Goal: Task Accomplishment & Management: Use online tool/utility

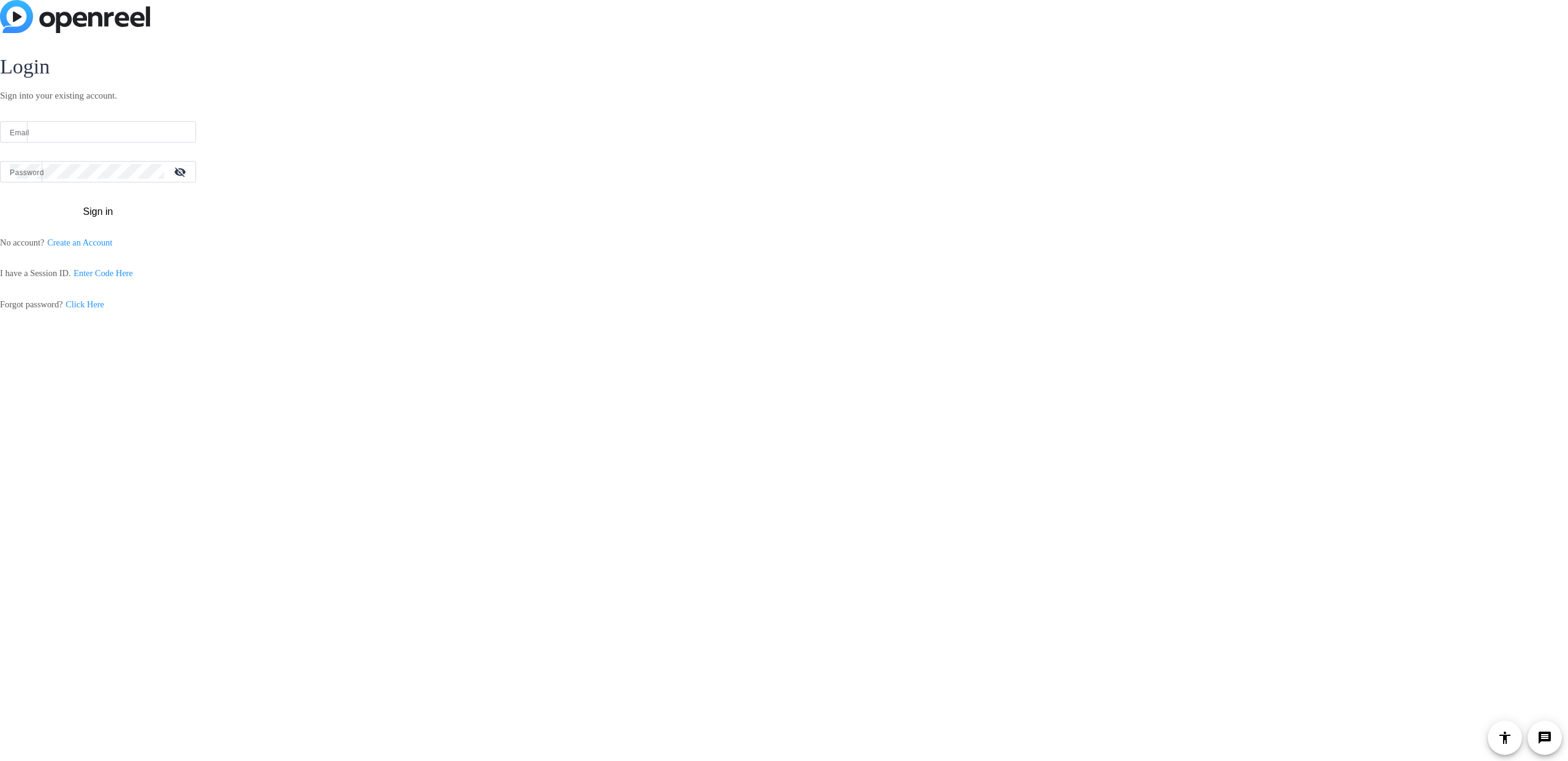
type input "[PERSON_NAME][EMAIL_ADDRESS][PERSON_NAME][DOMAIN_NAME]"
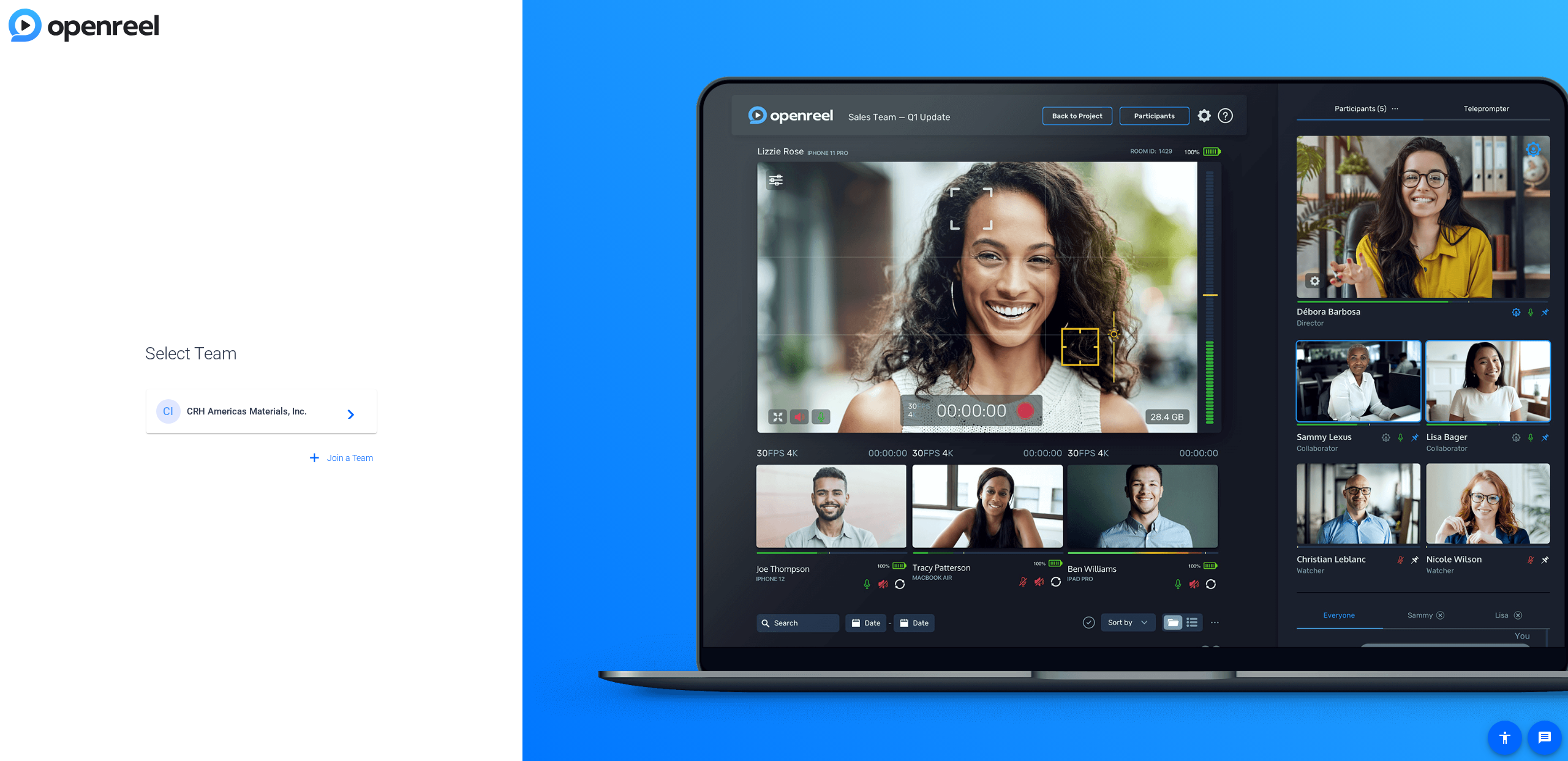
click at [298, 418] on div "CI CRH Americas Materials, Inc. navigate_next" at bounding box center [262, 411] width 211 height 25
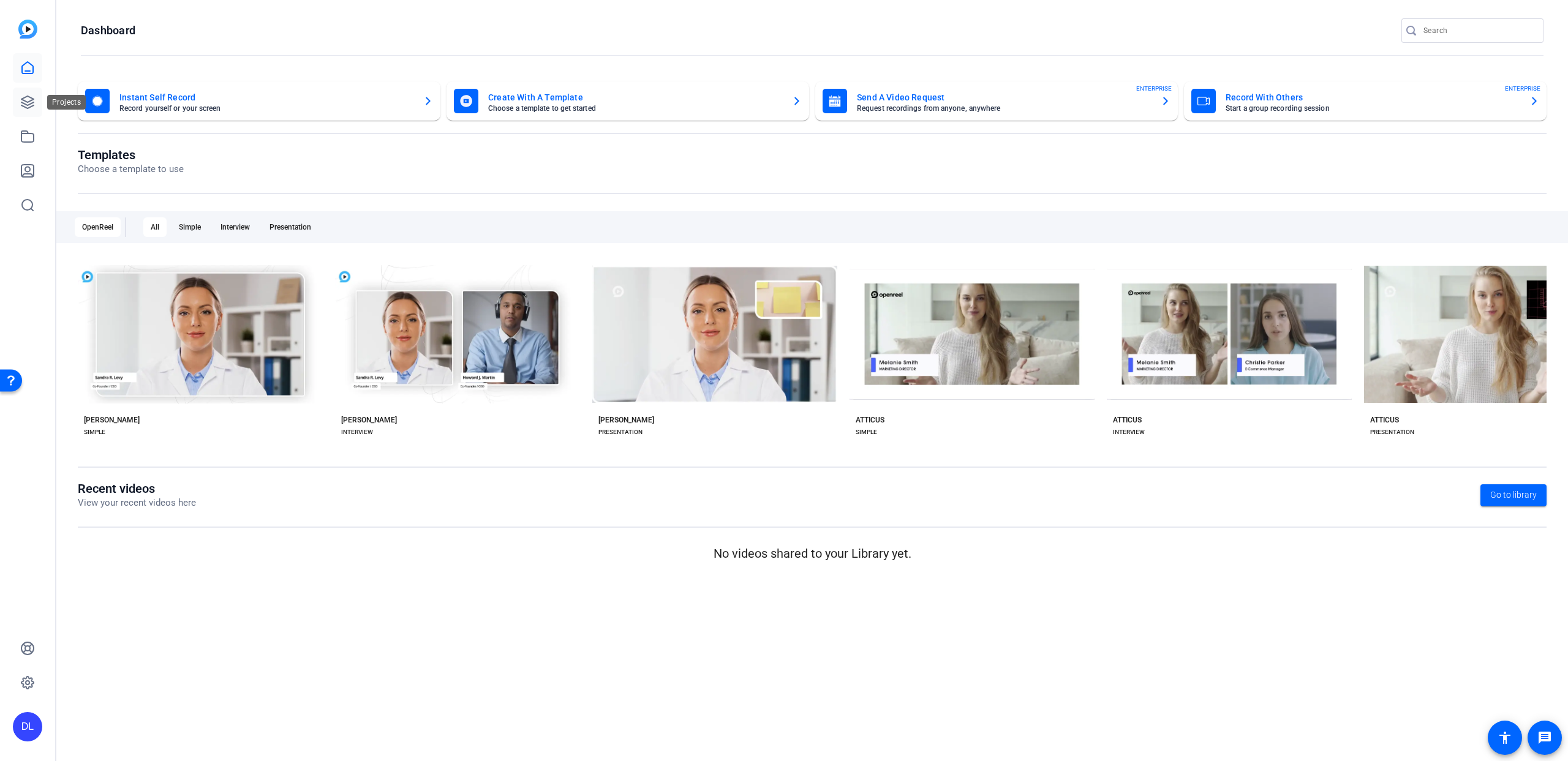
click at [29, 103] on icon at bounding box center [27, 102] width 15 height 15
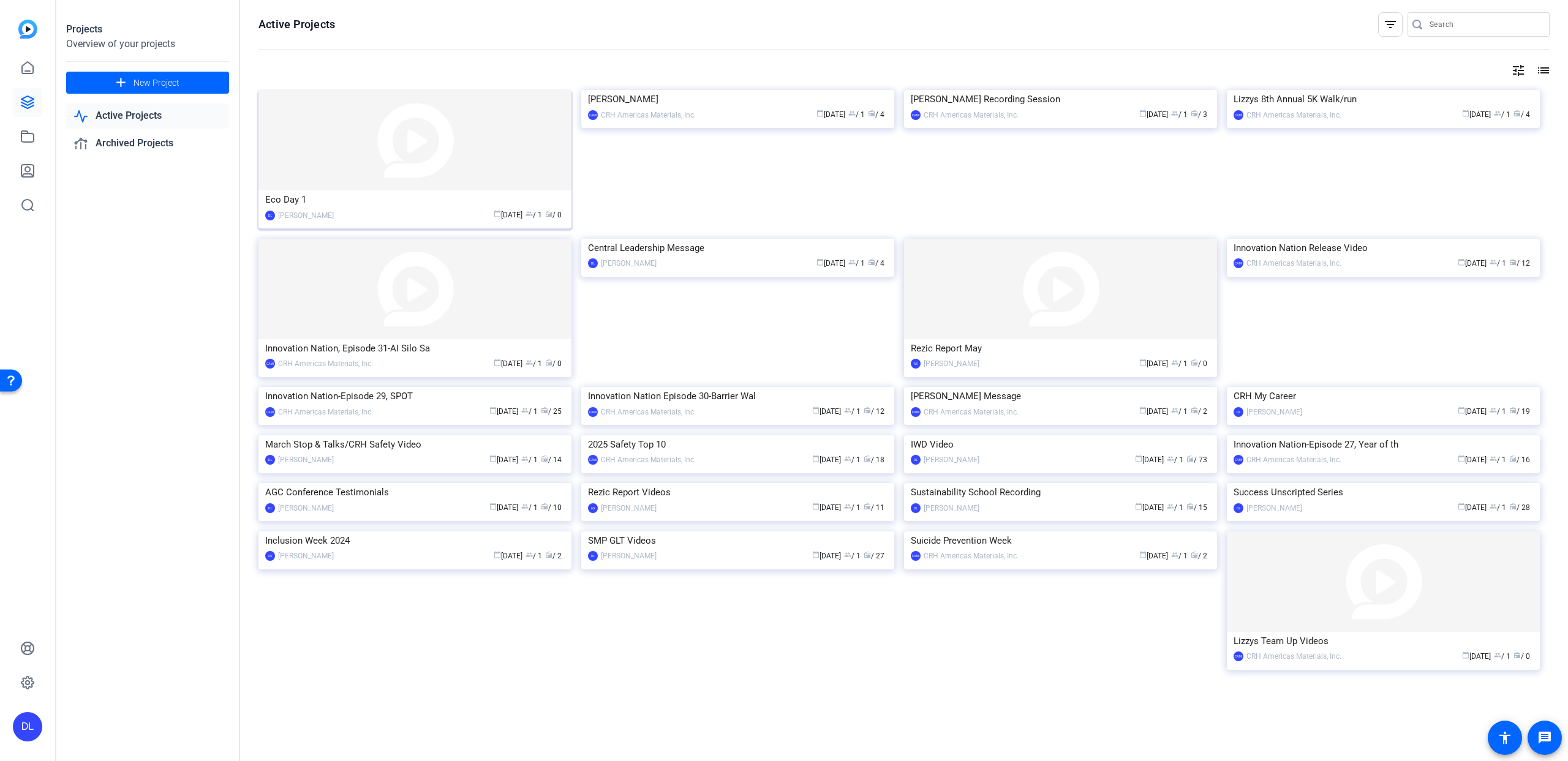
click at [446, 168] on img at bounding box center [414, 140] width 313 height 101
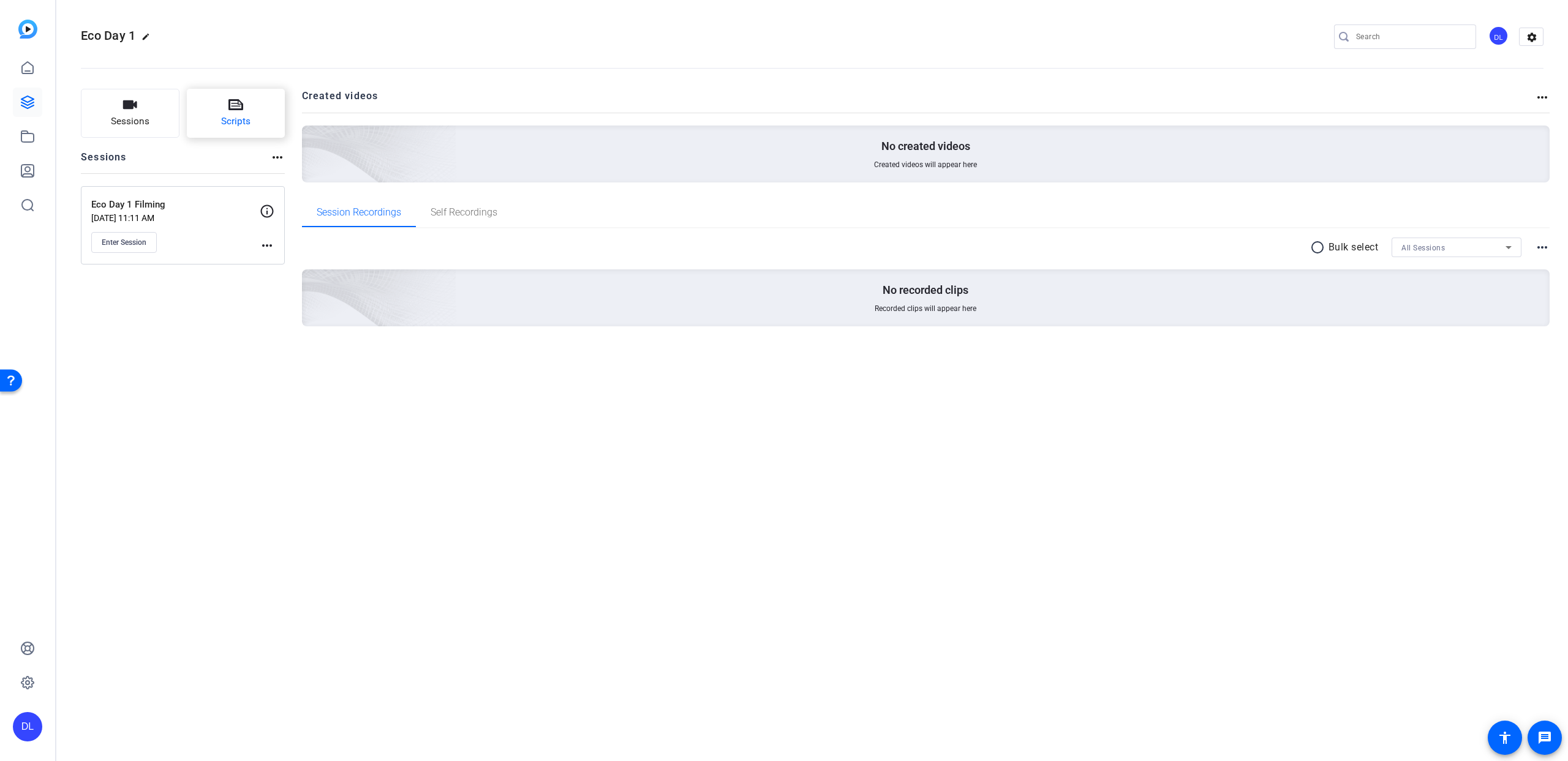
click at [240, 109] on icon at bounding box center [236, 105] width 15 height 11
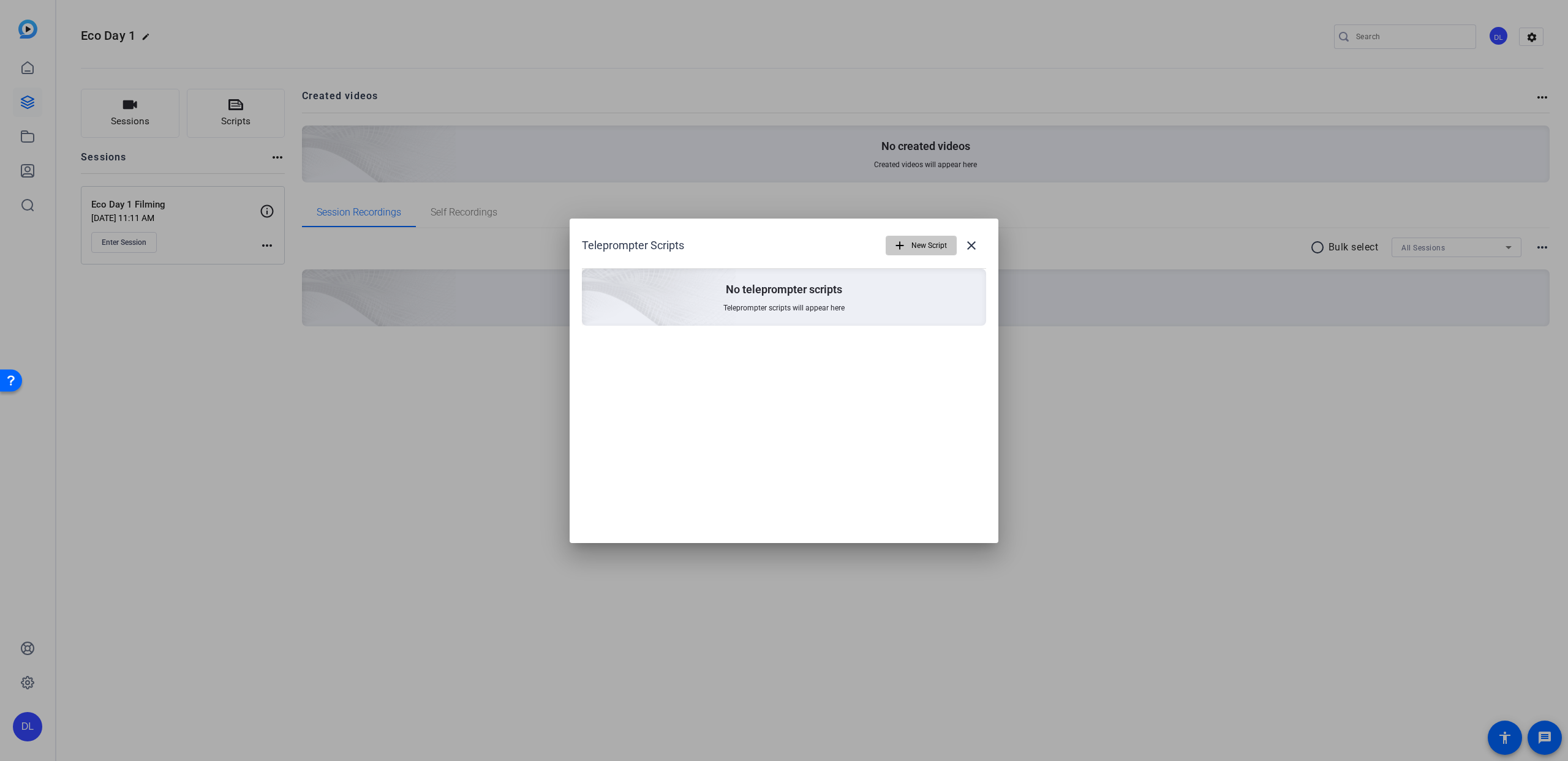
click at [928, 245] on span "New Script" at bounding box center [929, 245] width 35 height 23
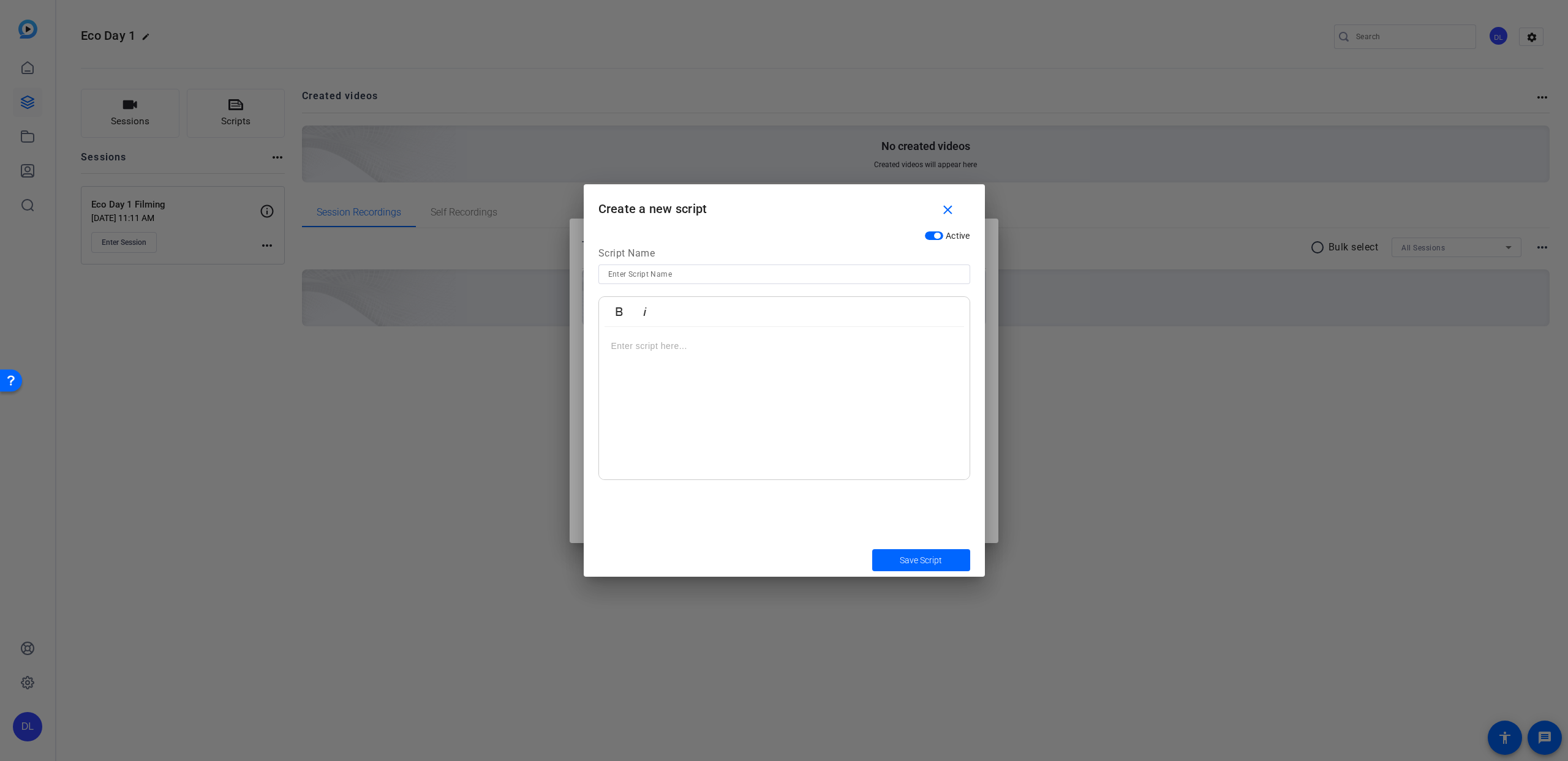
click at [682, 275] on input at bounding box center [784, 274] width 352 height 15
type input "[PERSON_NAME]"
click at [771, 403] on div at bounding box center [784, 403] width 370 height 153
click at [656, 343] on p at bounding box center [784, 346] width 346 height 13
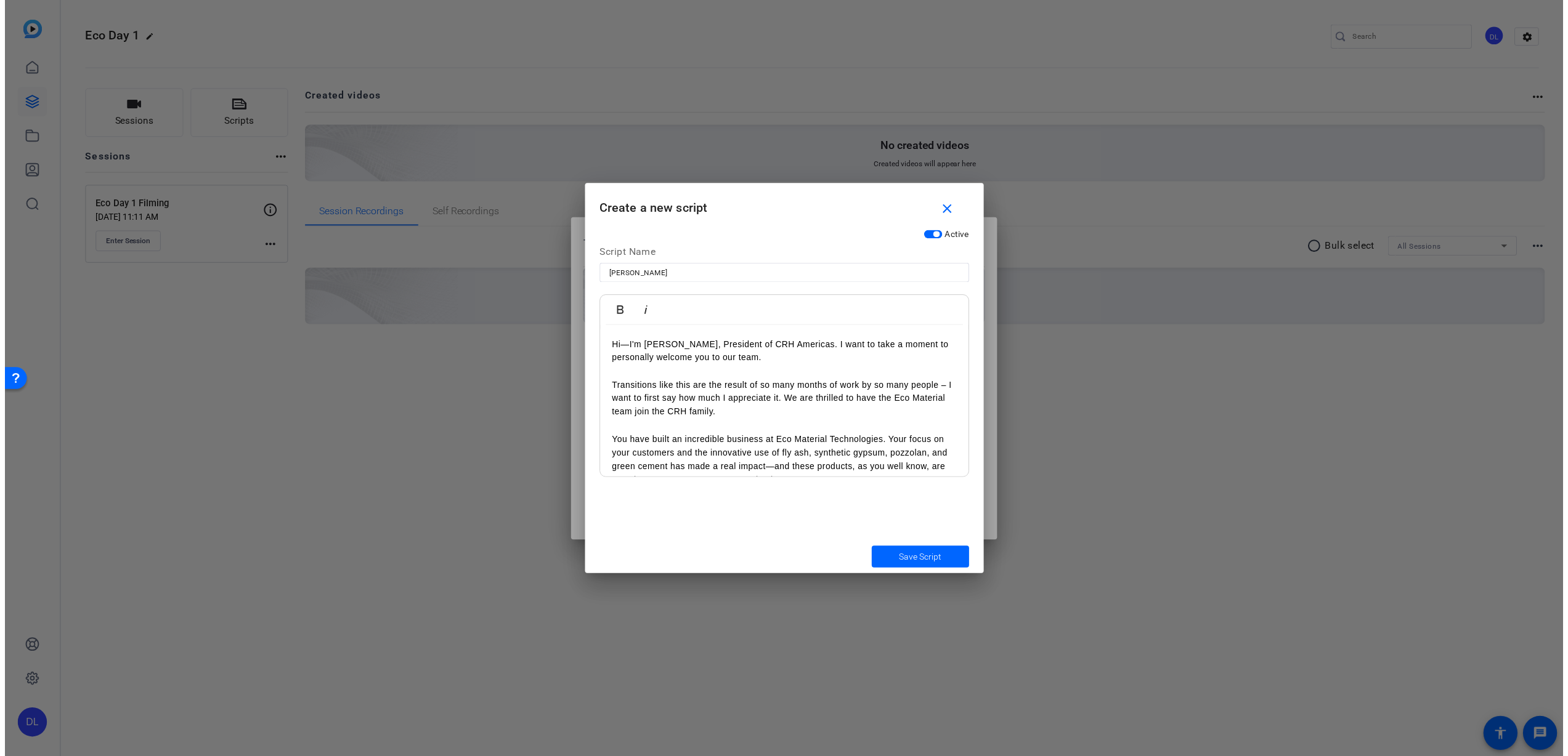
scroll to position [382, 0]
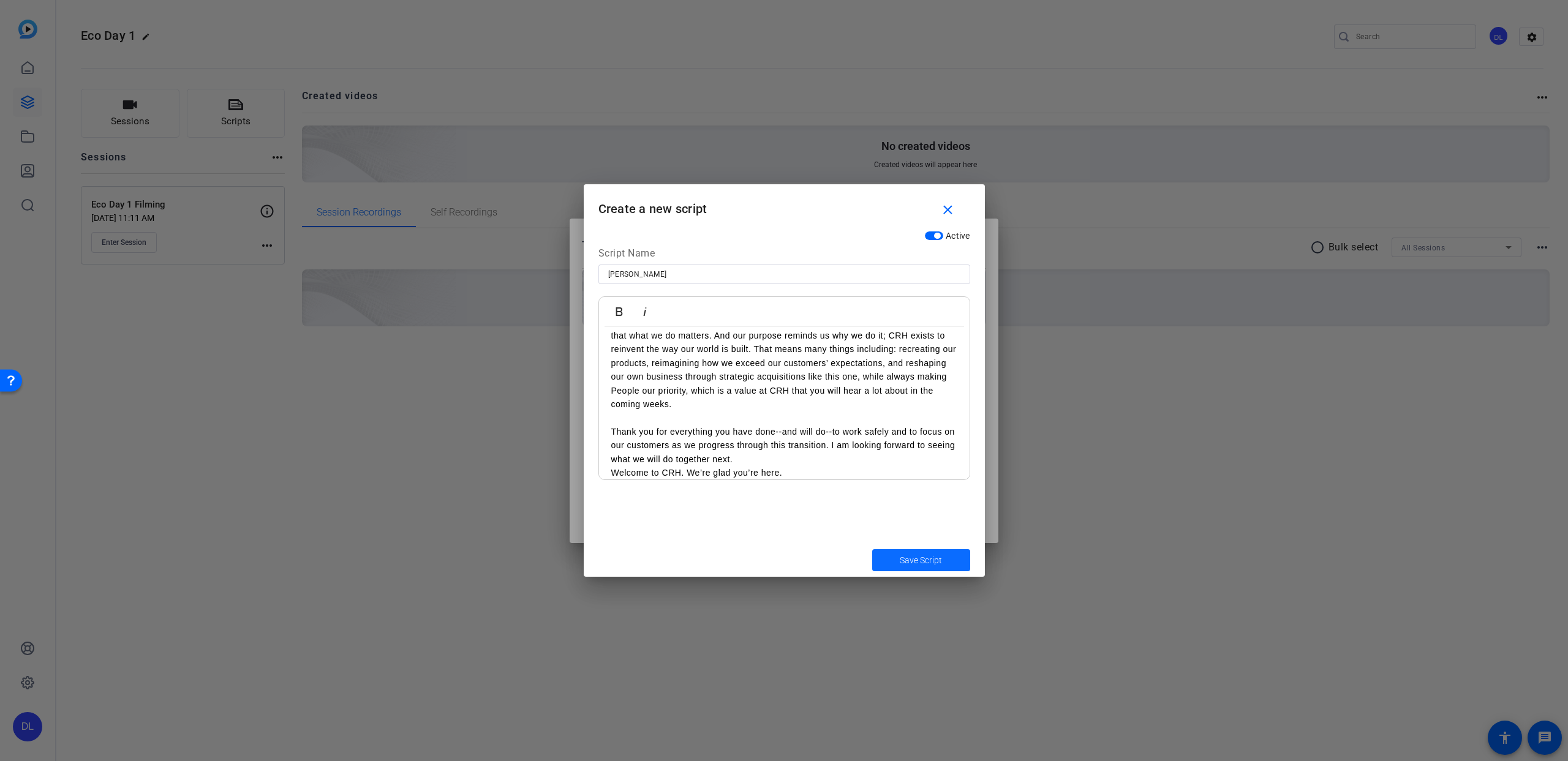
click at [919, 554] on span "Save Script" at bounding box center [920, 560] width 42 height 13
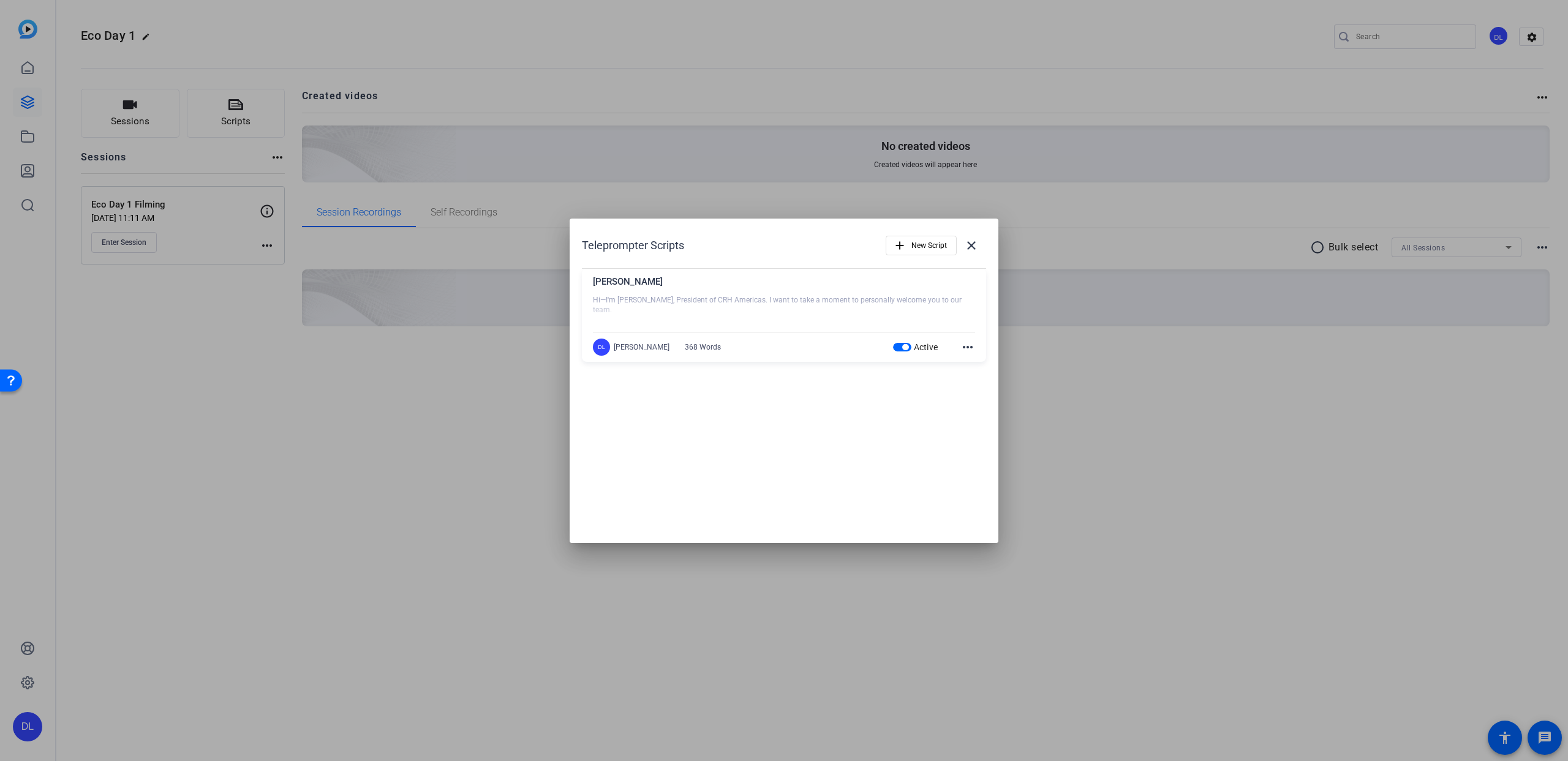
click at [966, 347] on mat-icon "more_horiz" at bounding box center [967, 347] width 15 height 15
click at [966, 347] on div at bounding box center [784, 380] width 1568 height 761
click at [973, 241] on mat-icon "close" at bounding box center [971, 245] width 15 height 15
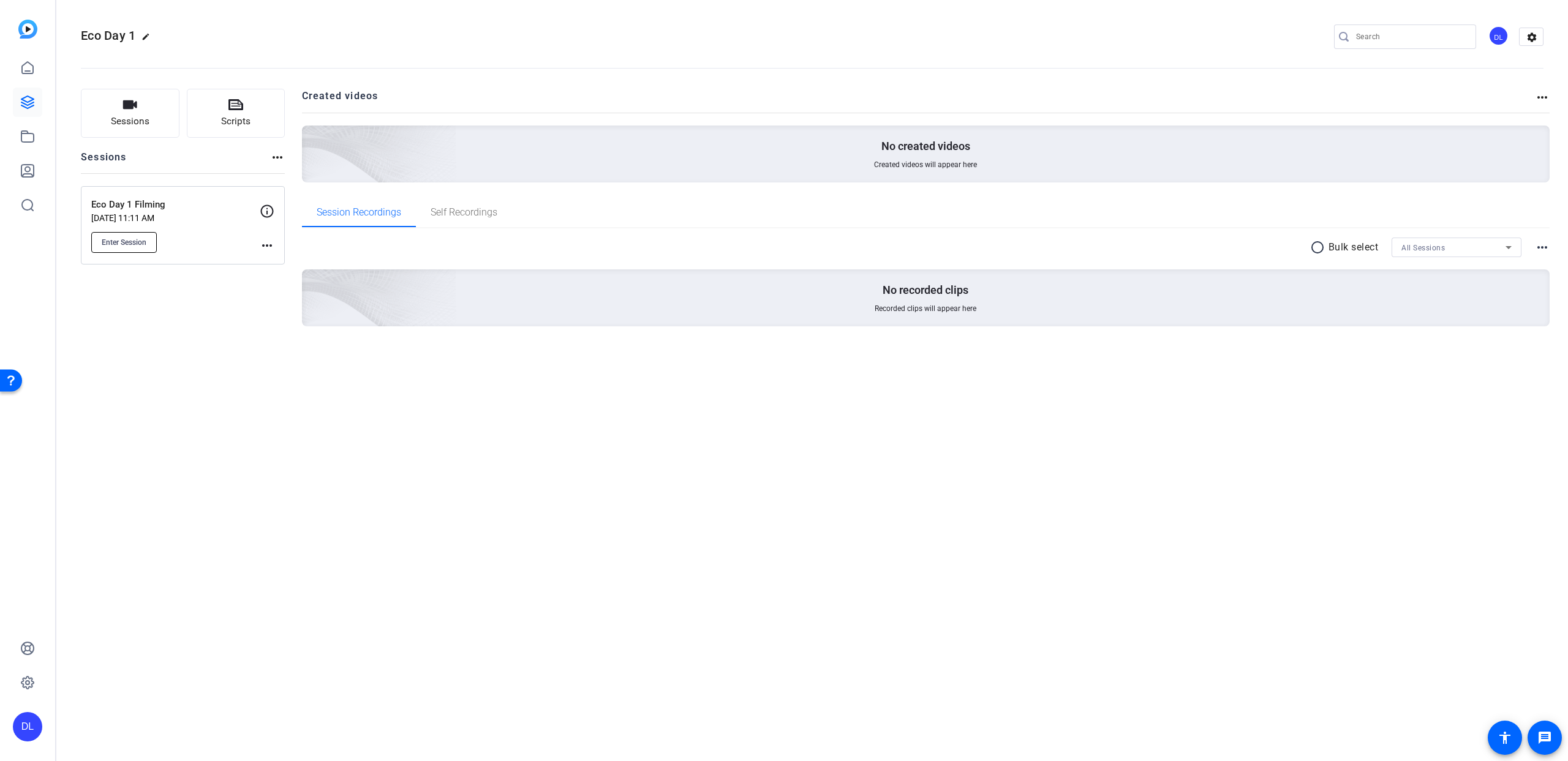
click at [113, 243] on span "Enter Session" at bounding box center [123, 242] width 45 height 10
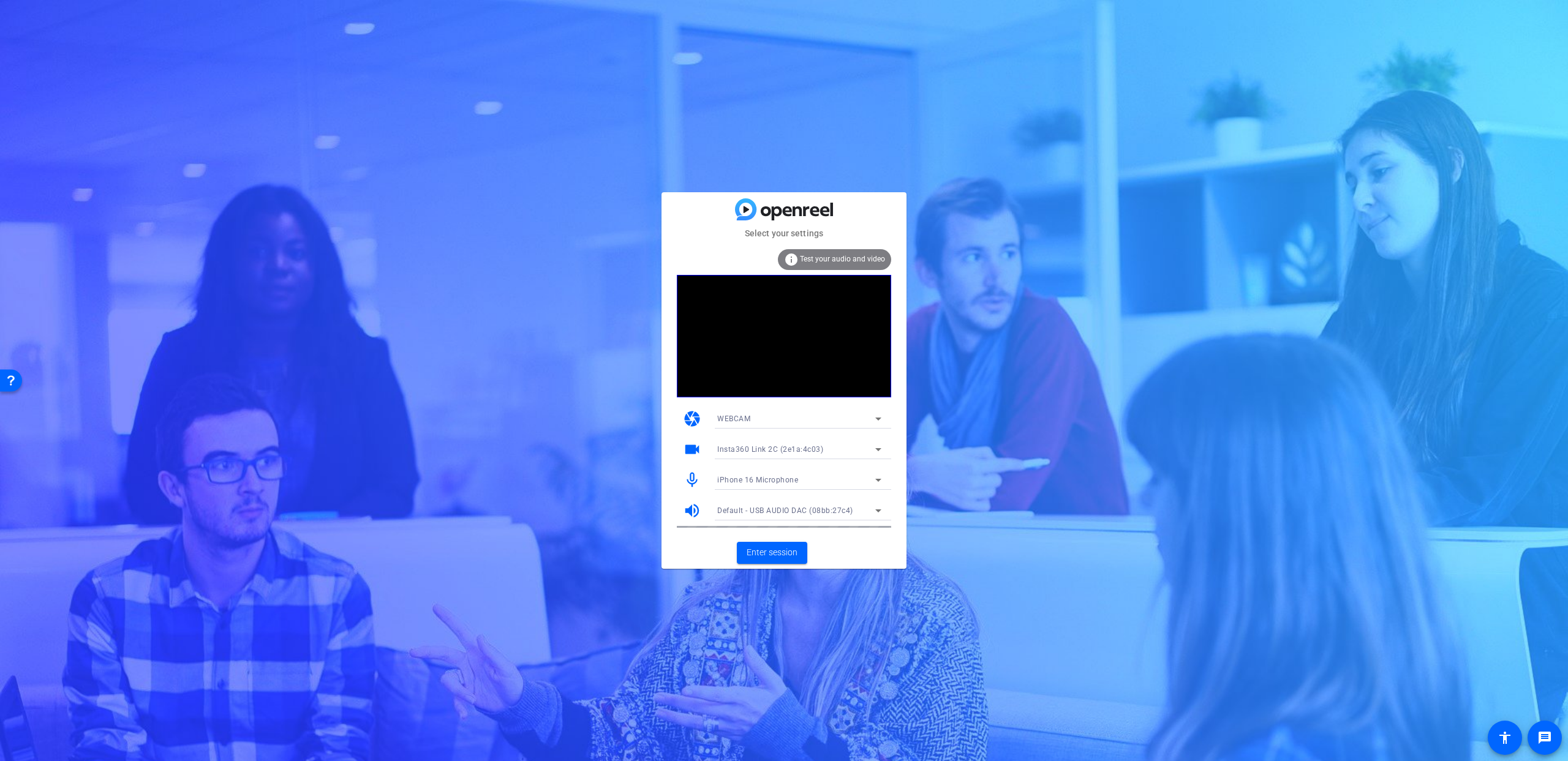
click at [810, 482] on div "iPhone 16 Microphone" at bounding box center [796, 480] width 158 height 15
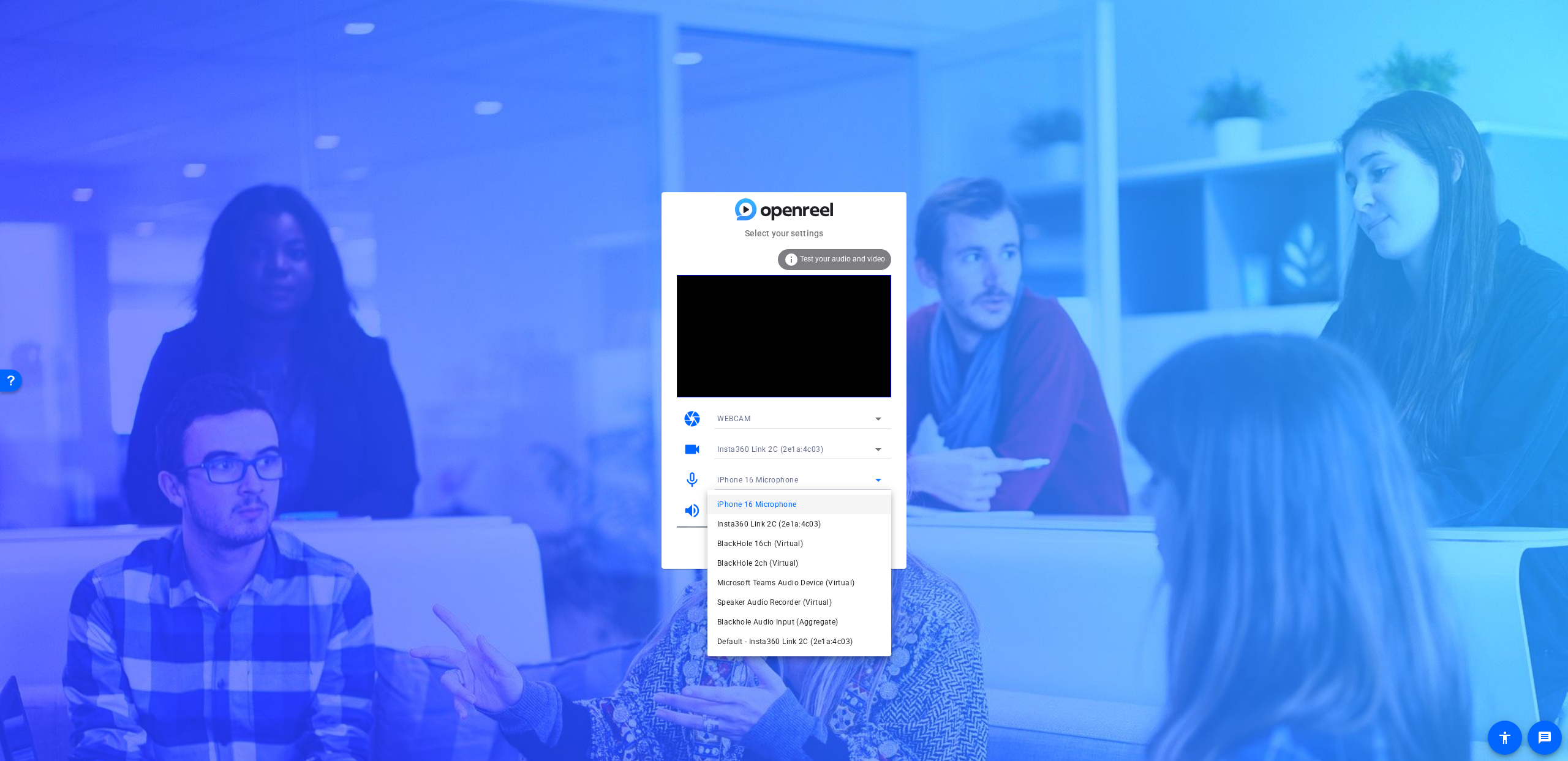
click at [795, 525] on span "Insta360 Link 2C (2e1a:4c03)" at bounding box center [769, 524] width 104 height 15
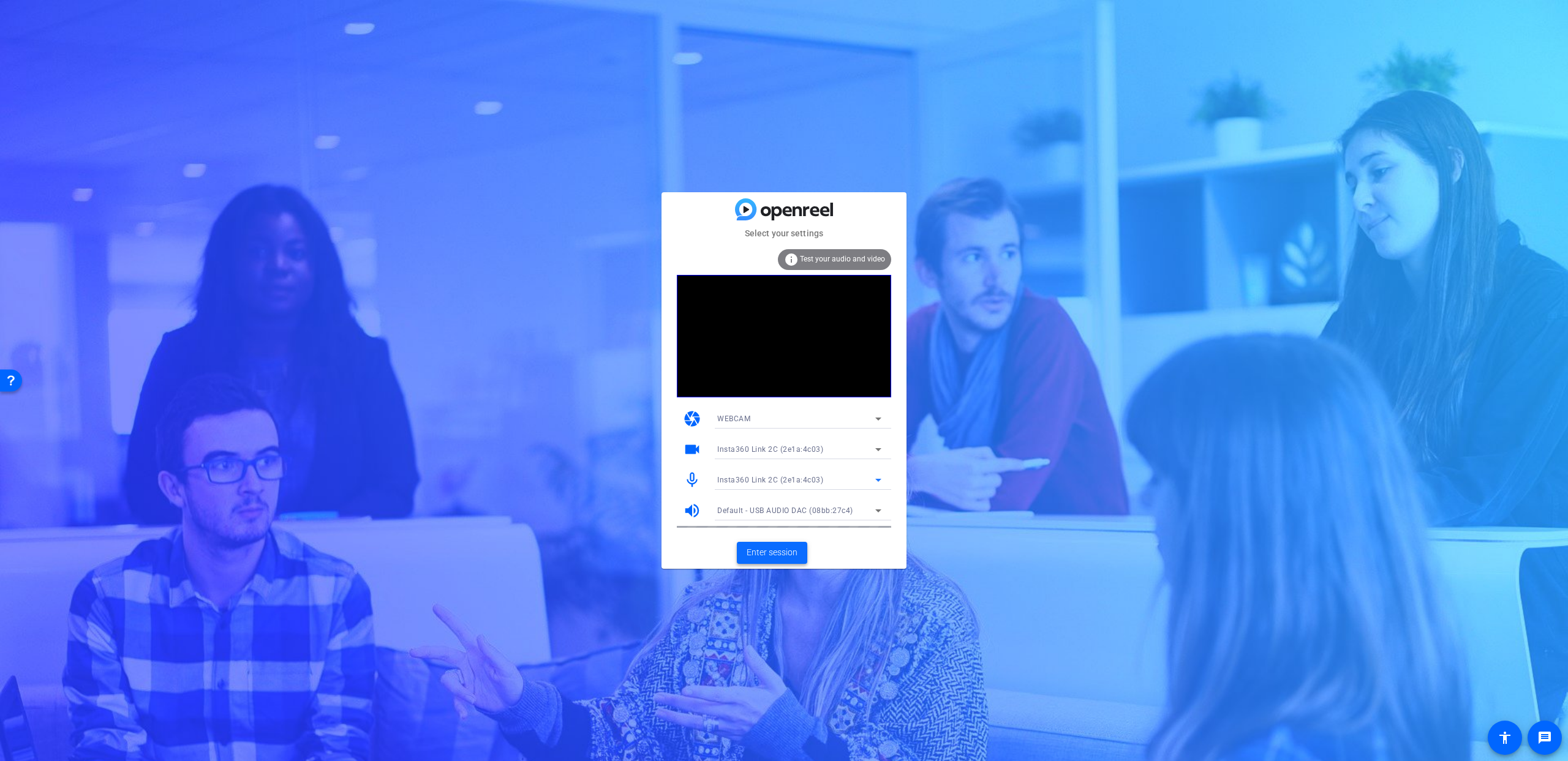
click at [776, 551] on span "Enter session" at bounding box center [772, 552] width 51 height 13
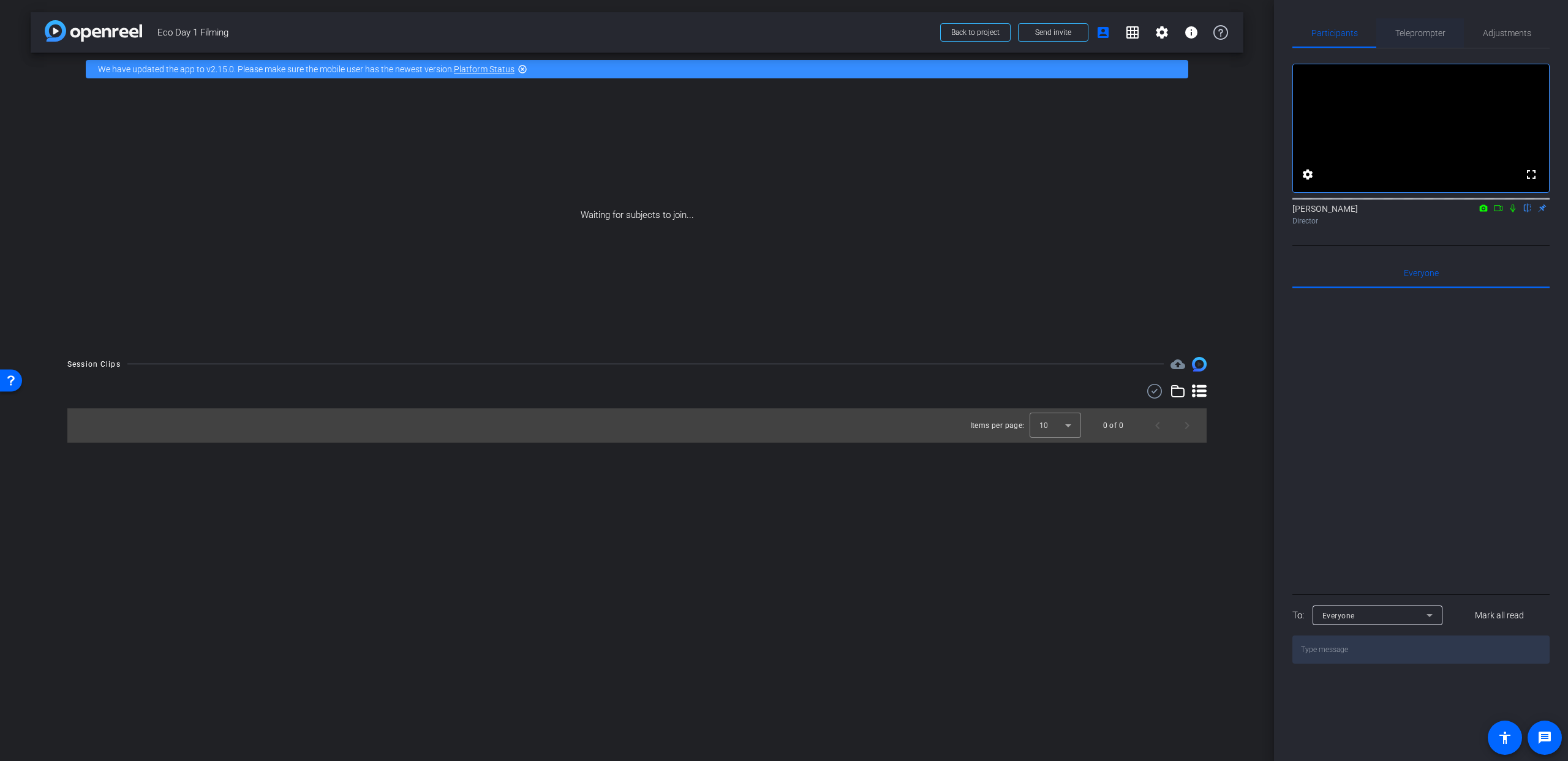
click at [1425, 29] on span "Teleprompter" at bounding box center [1420, 33] width 50 height 9
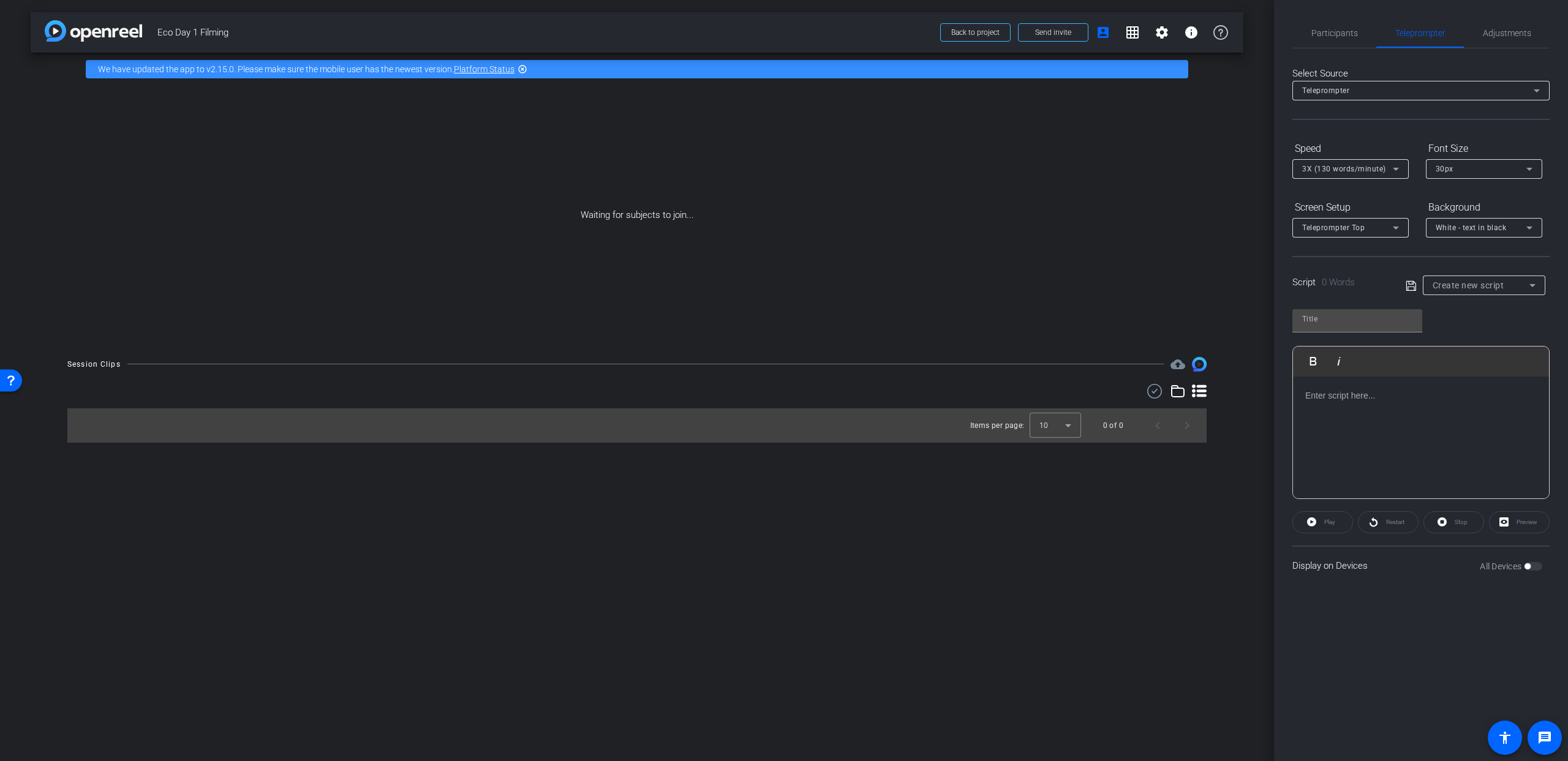
click at [1510, 286] on div "Create new script" at bounding box center [1481, 285] width 97 height 15
click at [1473, 331] on span "[PERSON_NAME]" at bounding box center [1463, 329] width 62 height 15
type input "[PERSON_NAME]"
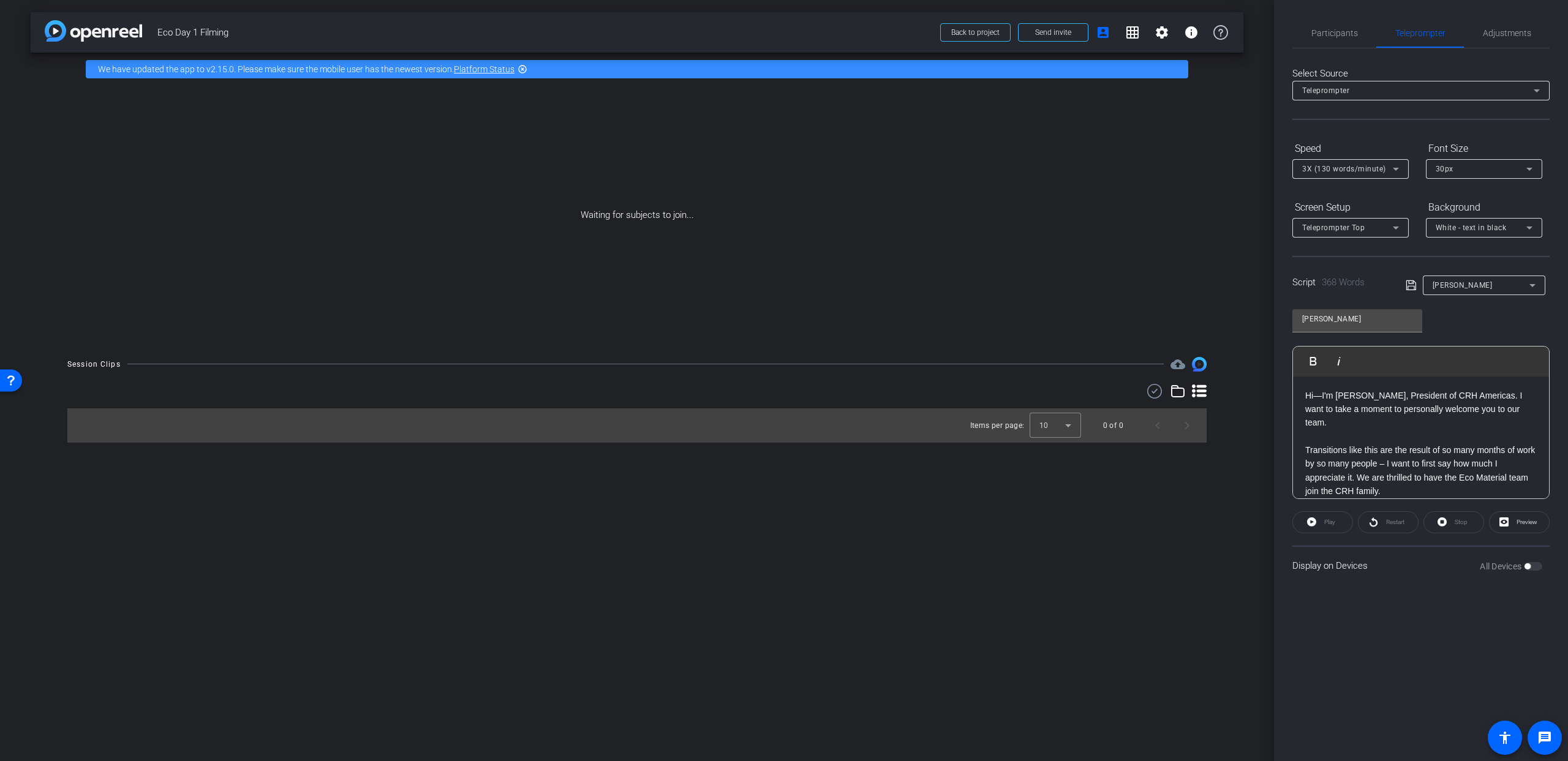
click at [1331, 523] on div "Play" at bounding box center [1322, 522] width 61 height 22
click at [1309, 522] on div "Play" at bounding box center [1322, 522] width 61 height 22
click at [1517, 522] on span "Preview" at bounding box center [1527, 522] width 21 height 7
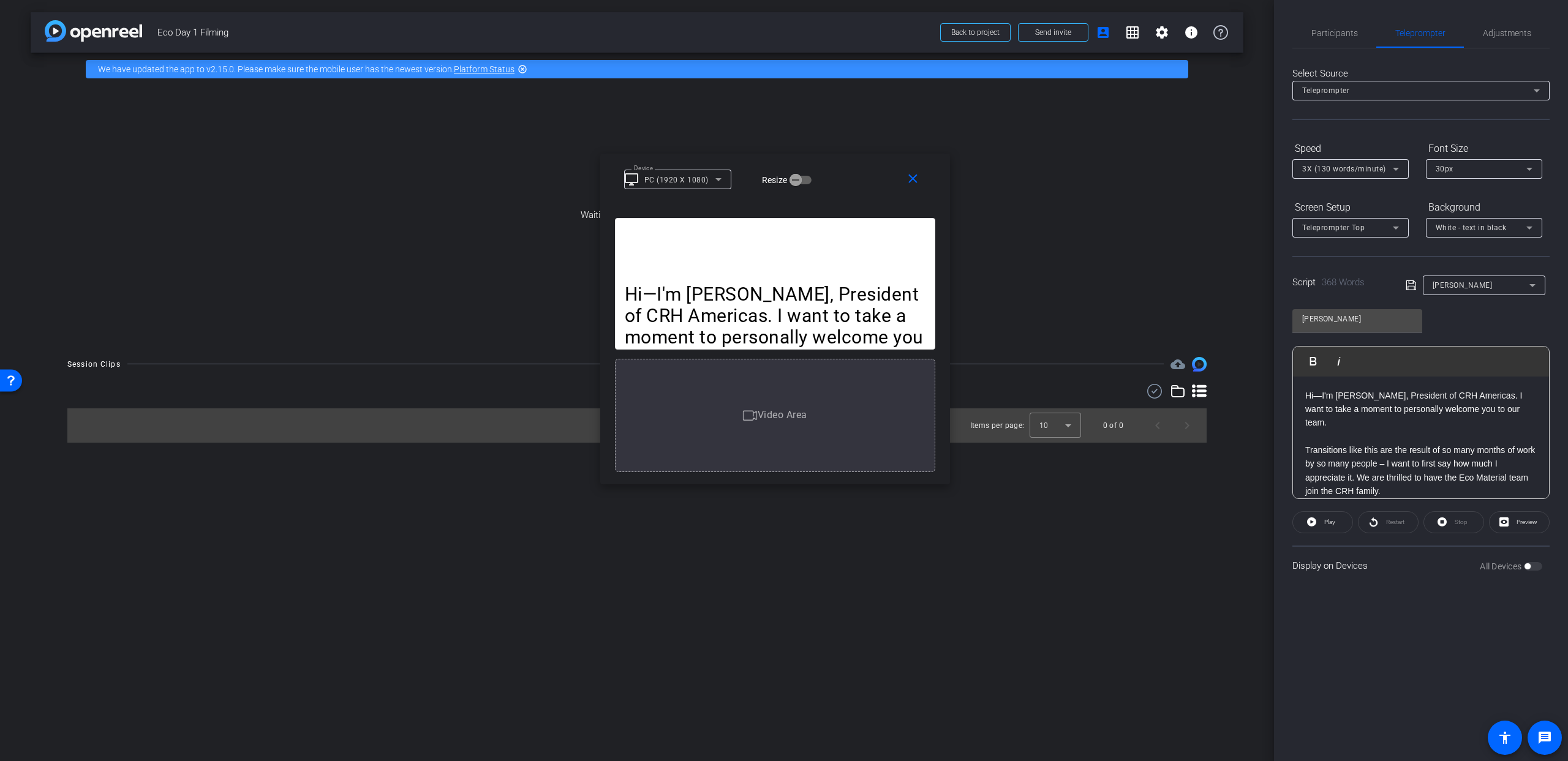
drag, startPoint x: 748, startPoint y: 171, endPoint x: 777, endPoint y: 172, distance: 29.0
click at [749, 154] on div "close Device desktop_windows PC (1920 X 1080) Resize" at bounding box center [775, 181] width 350 height 55
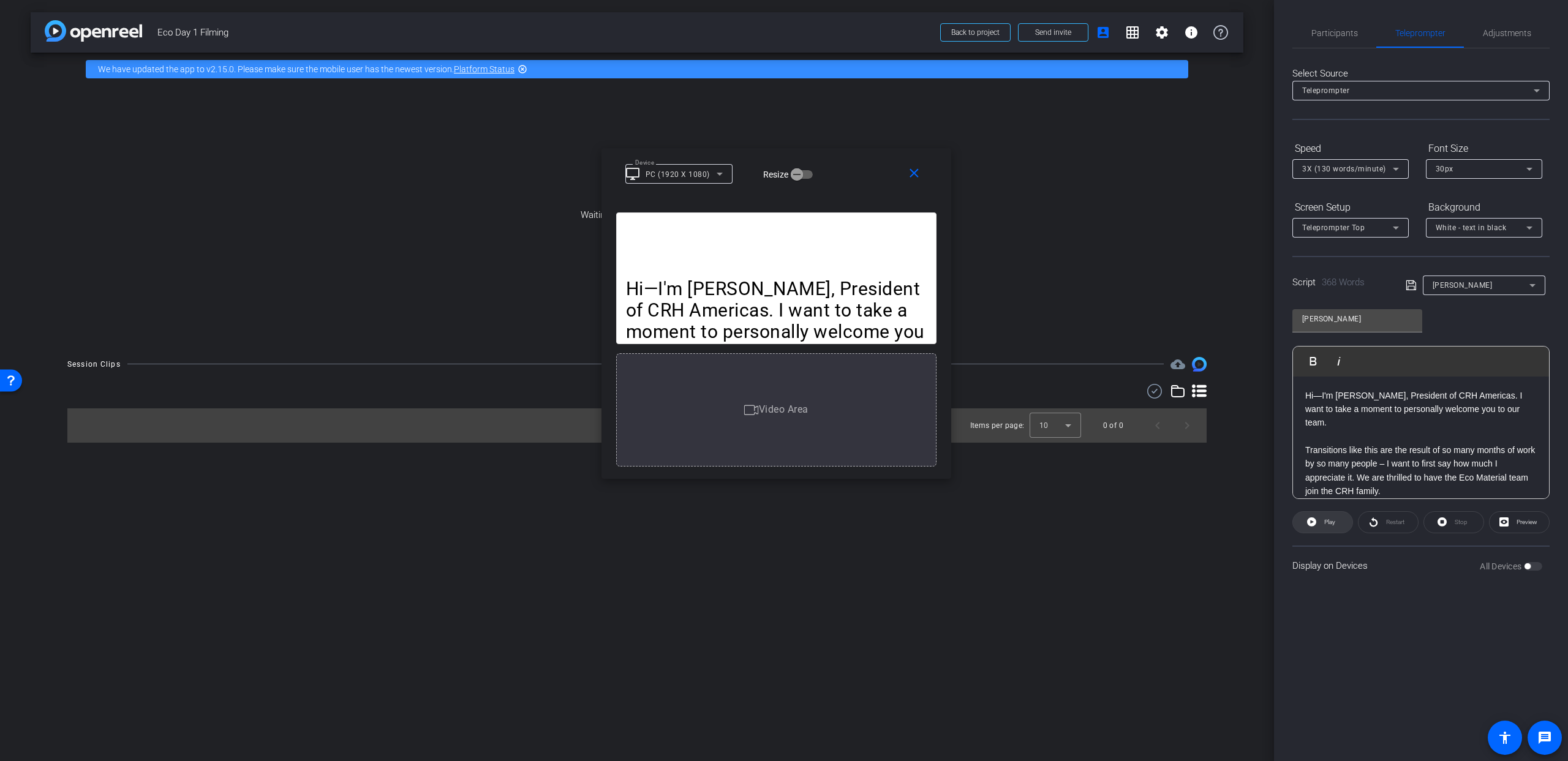
click at [1332, 524] on span "Play" at bounding box center [1329, 522] width 11 height 7
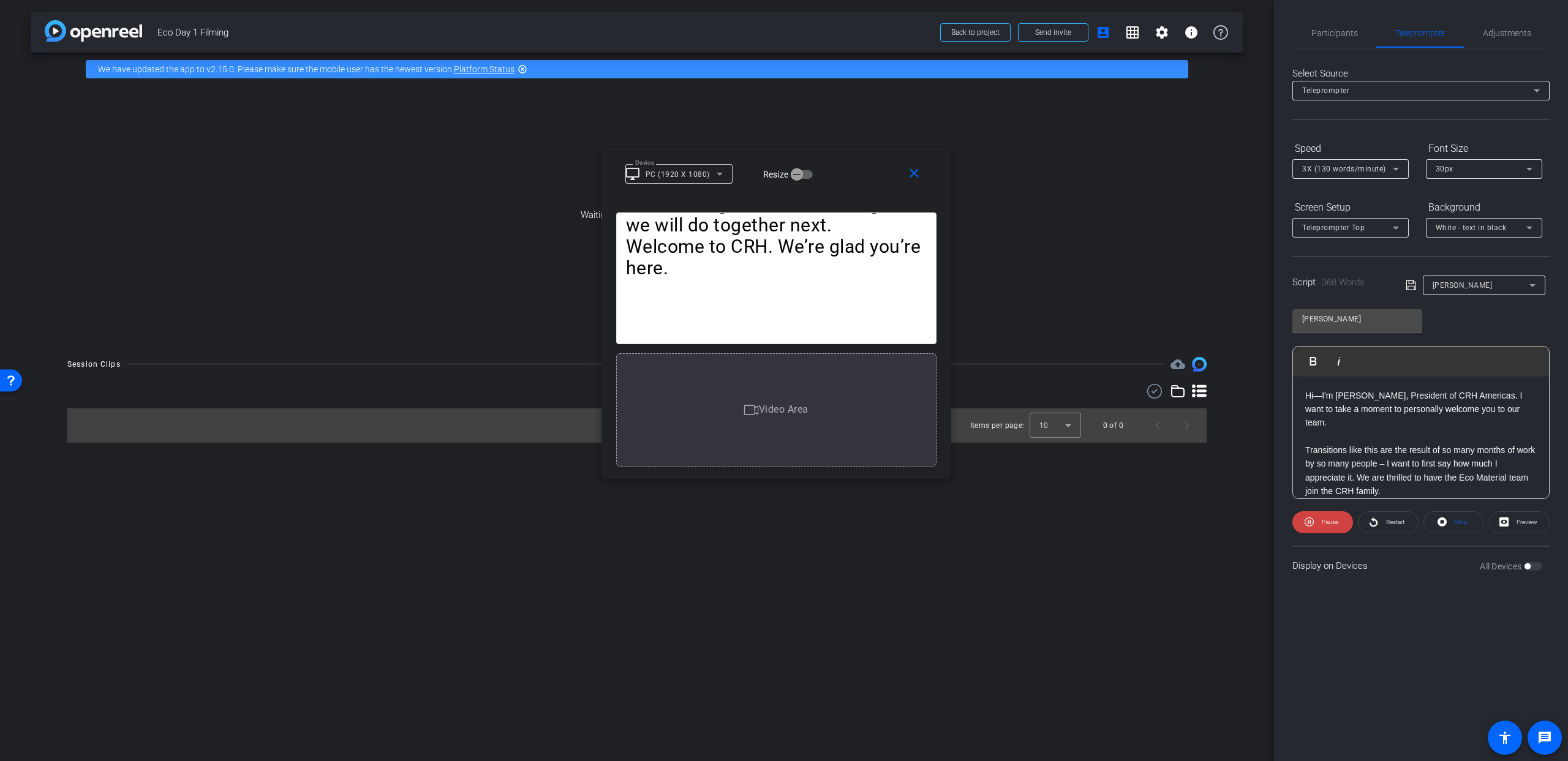
drag, startPoint x: 859, startPoint y: 243, endPoint x: 835, endPoint y: 271, distance: 36.9
click at [1346, 524] on span at bounding box center [1322, 522] width 61 height 29
click at [1396, 162] on icon at bounding box center [1396, 169] width 15 height 15
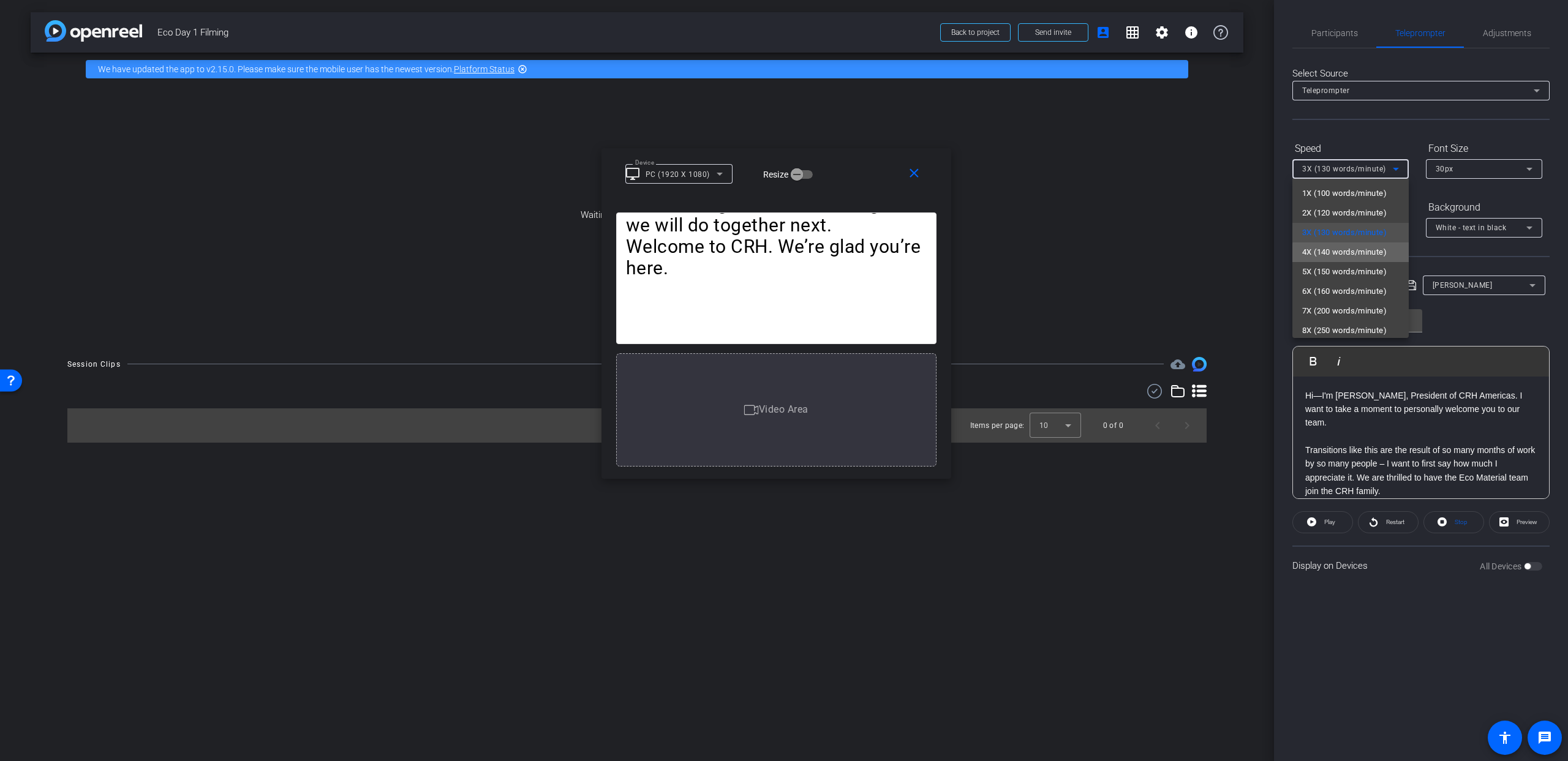
click at [1372, 253] on span "4X (140 words/minute)" at bounding box center [1344, 252] width 85 height 15
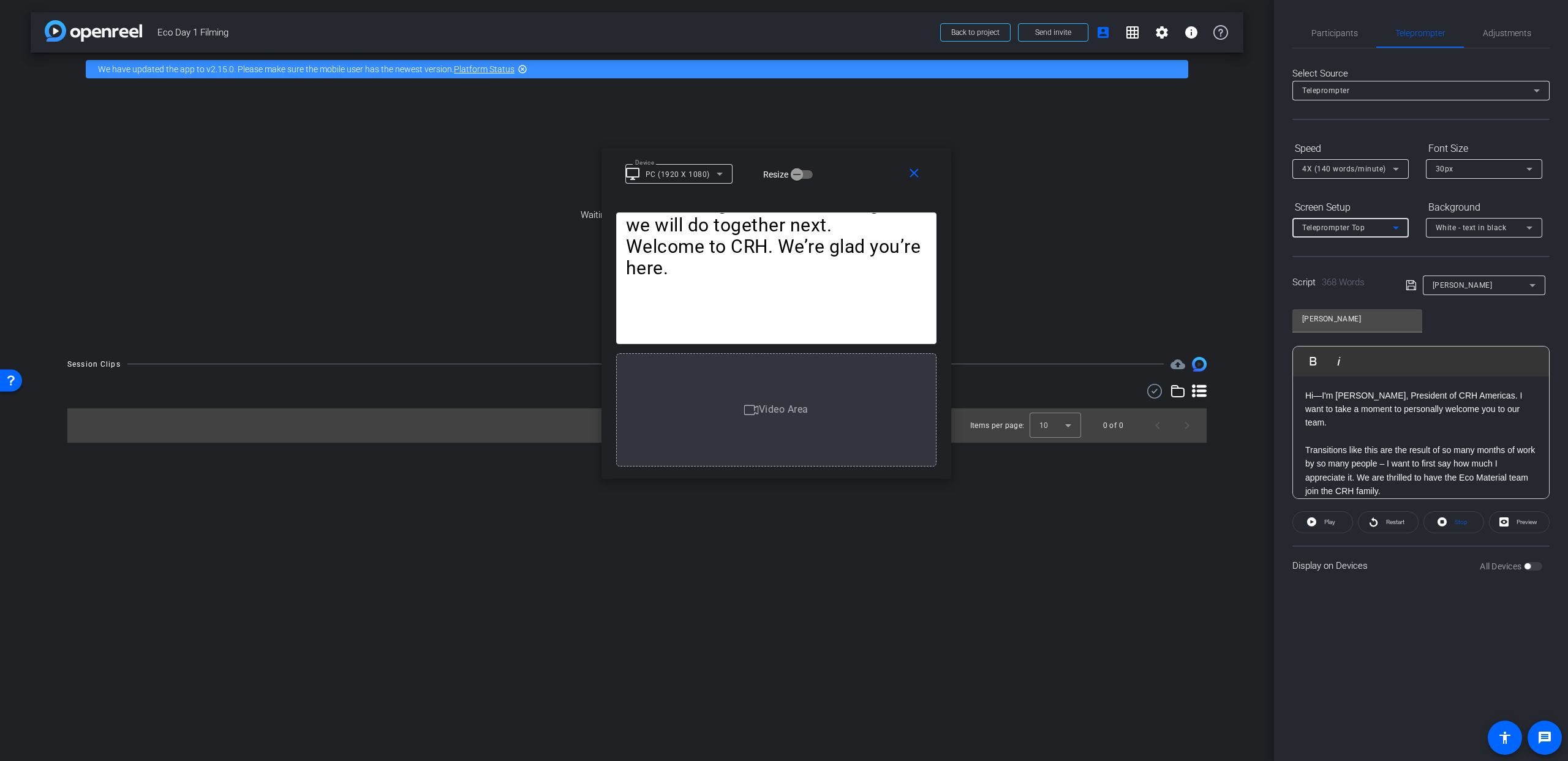
click at [1397, 229] on icon at bounding box center [1396, 227] width 15 height 15
click at [1397, 229] on div at bounding box center [784, 380] width 1568 height 761
click at [1325, 526] on span "Play" at bounding box center [1328, 522] width 14 height 17
drag, startPoint x: 888, startPoint y: 471, endPoint x: 871, endPoint y: 454, distance: 24.0
click at [887, 471] on div "Hi—I'm [PERSON_NAME], President of CRH Americas. I want to take a moment to per…" at bounding box center [776, 341] width 350 height 275
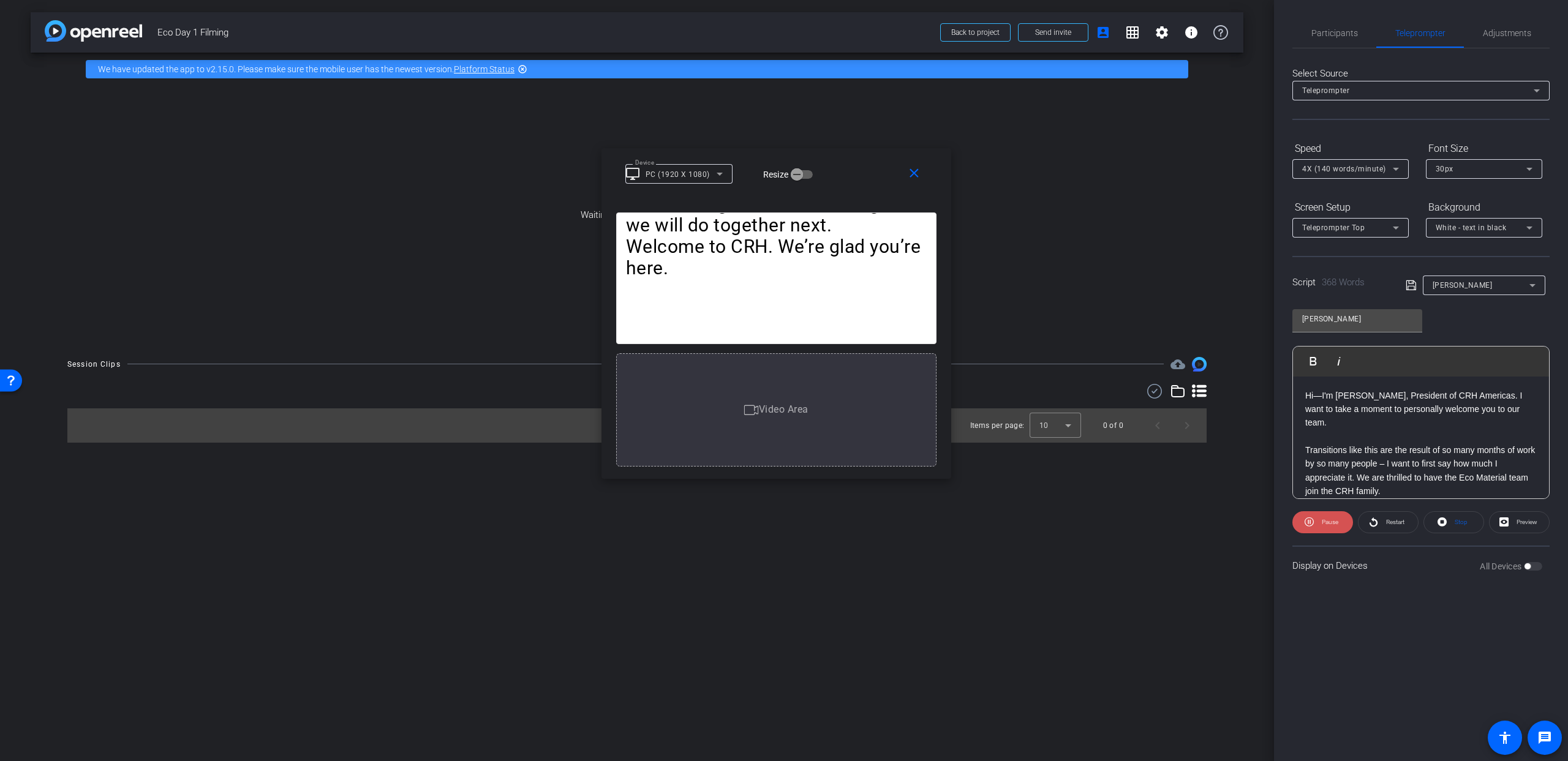
click at [1329, 522] on span "Pause" at bounding box center [1330, 522] width 17 height 7
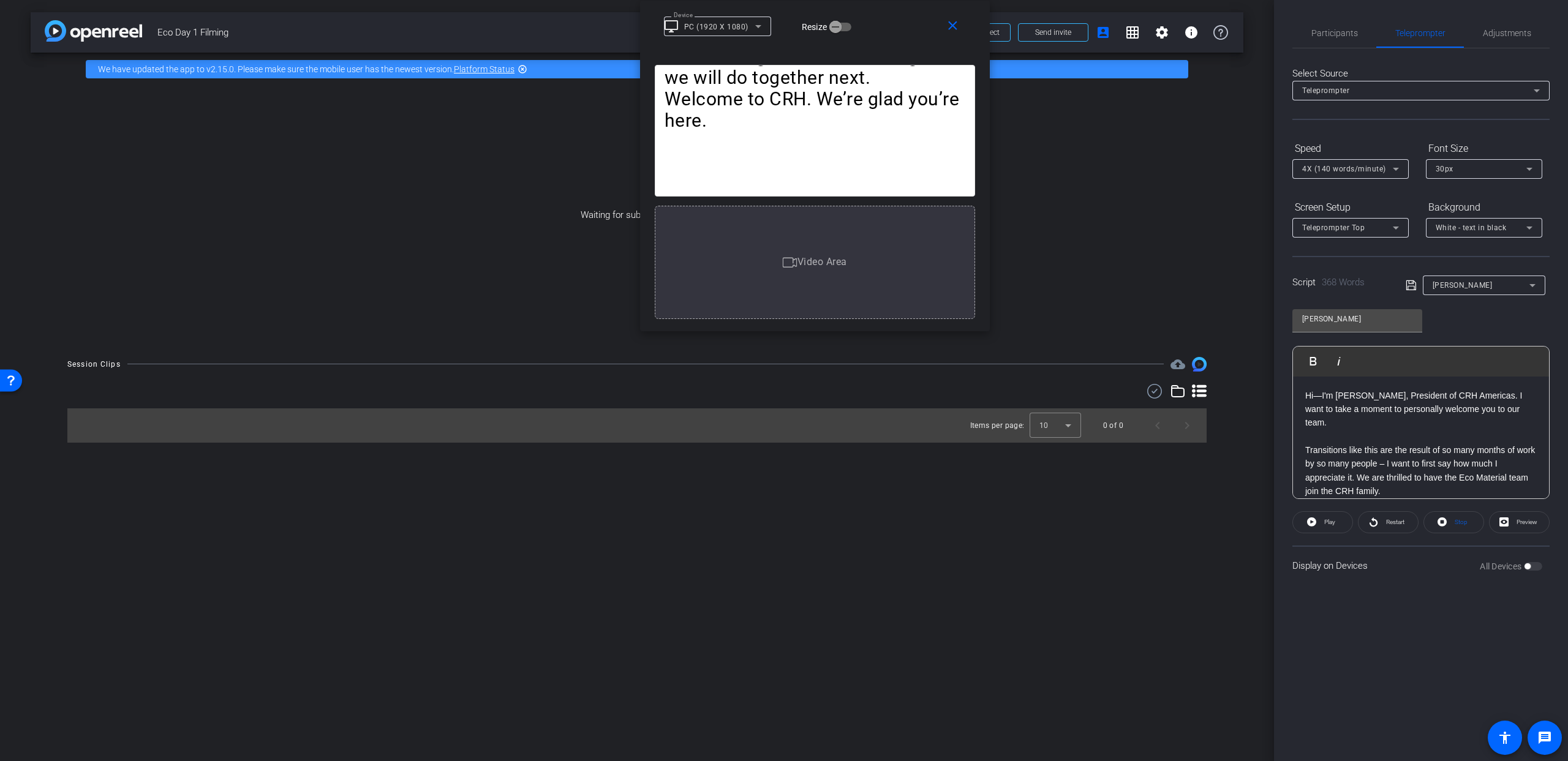
drag, startPoint x: 929, startPoint y: 475, endPoint x: 959, endPoint y: 257, distance: 220.1
click at [961, 262] on div "Hi—I'm [PERSON_NAME], President of CRH Americas. I want to take a moment to per…" at bounding box center [815, 193] width 350 height 275
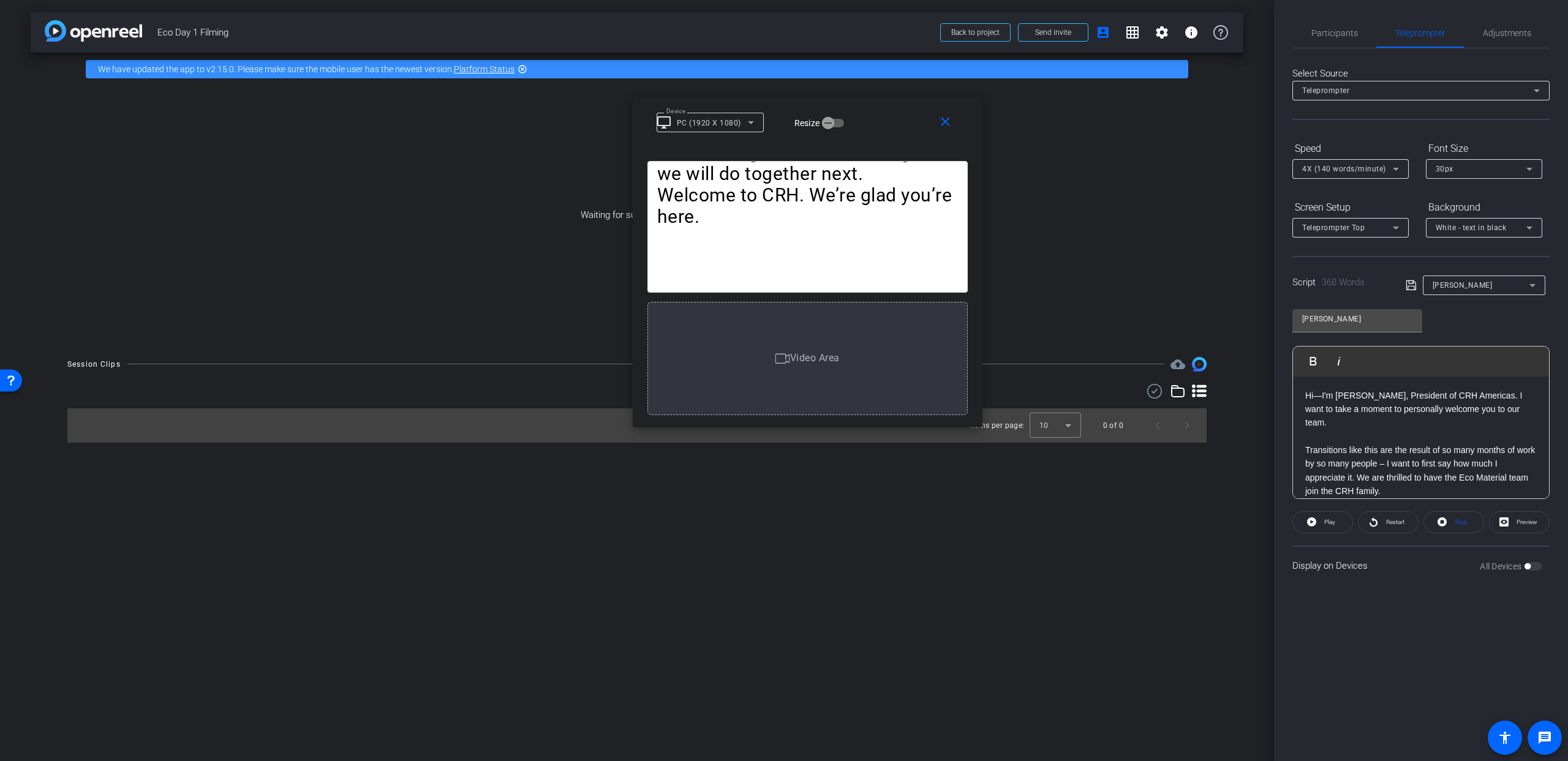
drag, startPoint x: 887, startPoint y: 195, endPoint x: 857, endPoint y: 260, distance: 71.6
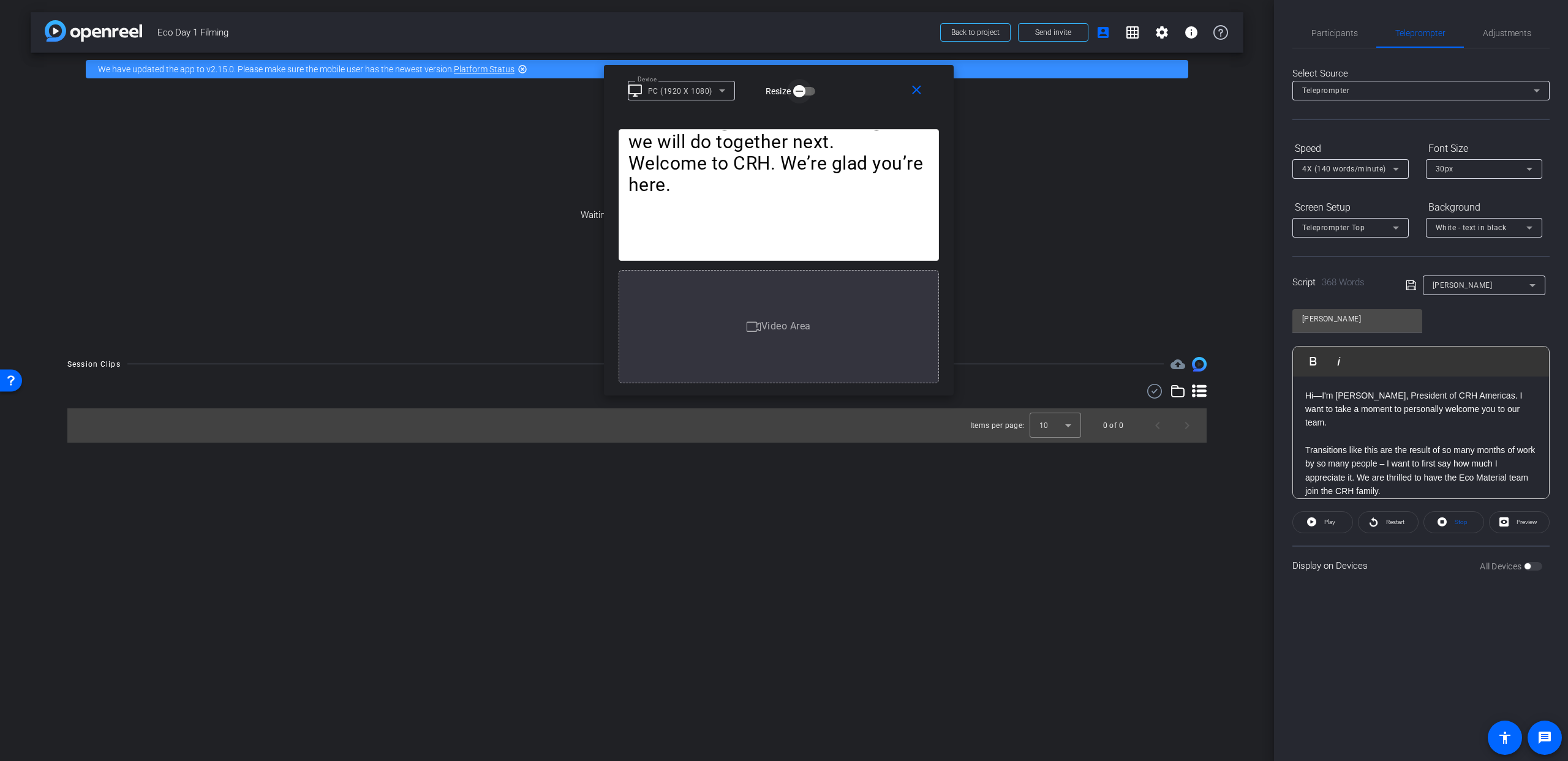
click at [799, 89] on icon "button" at bounding box center [799, 91] width 11 height 11
click at [810, 89] on icon "button" at bounding box center [809, 91] width 11 height 11
click at [723, 89] on icon at bounding box center [722, 91] width 6 height 3
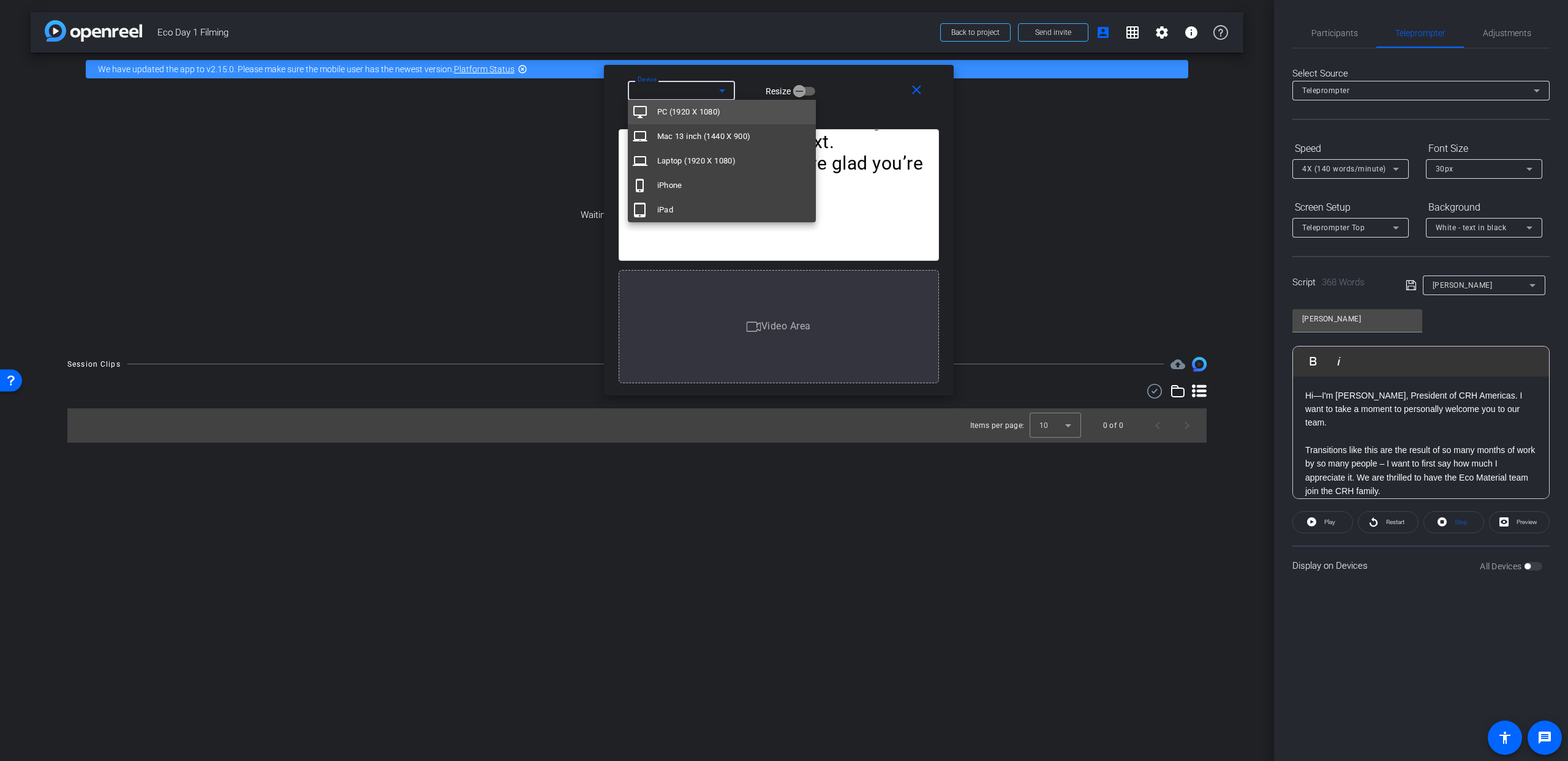
click at [747, 81] on div at bounding box center [784, 380] width 1568 height 761
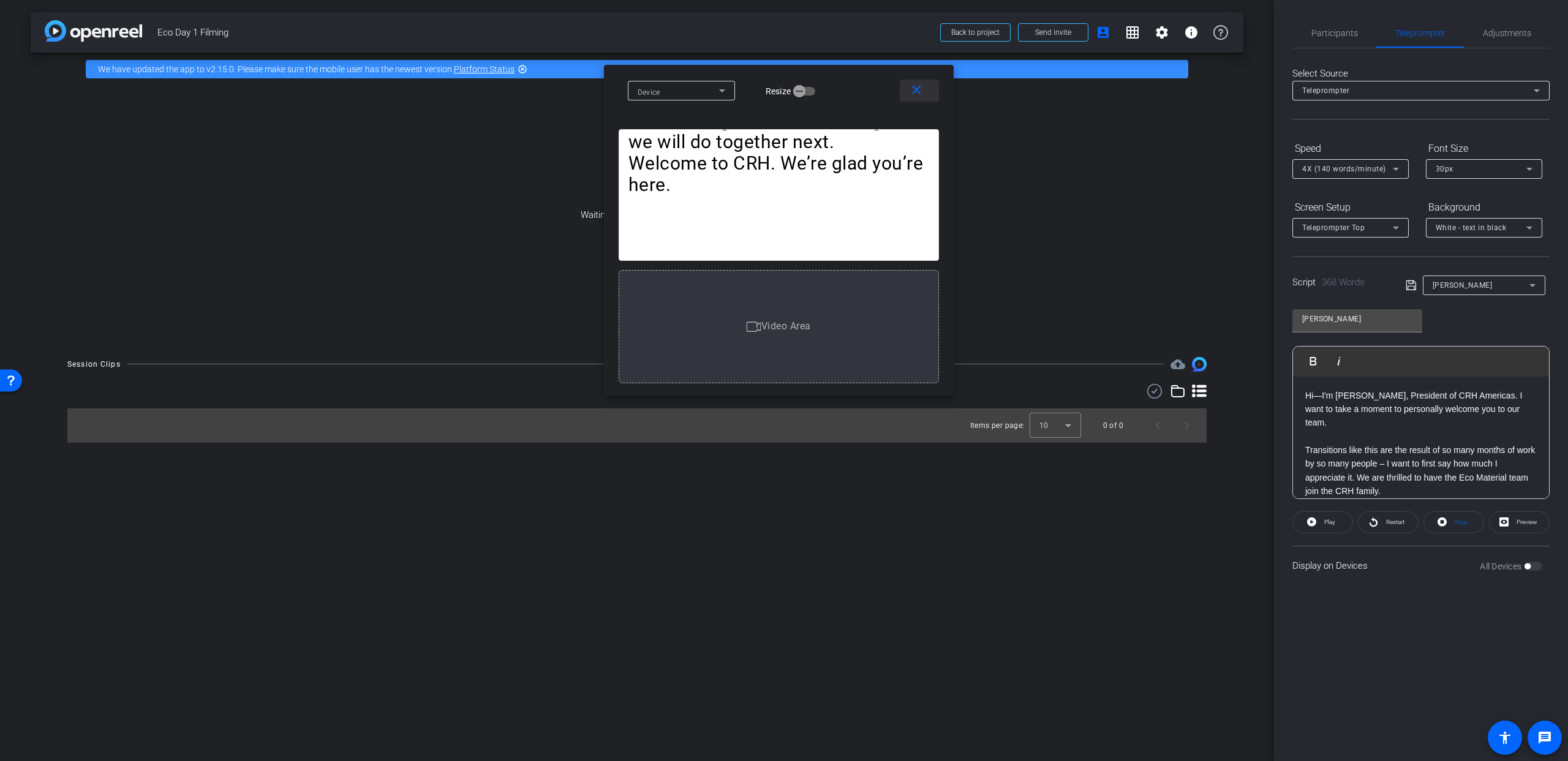
click at [918, 91] on mat-icon "close" at bounding box center [916, 90] width 15 height 15
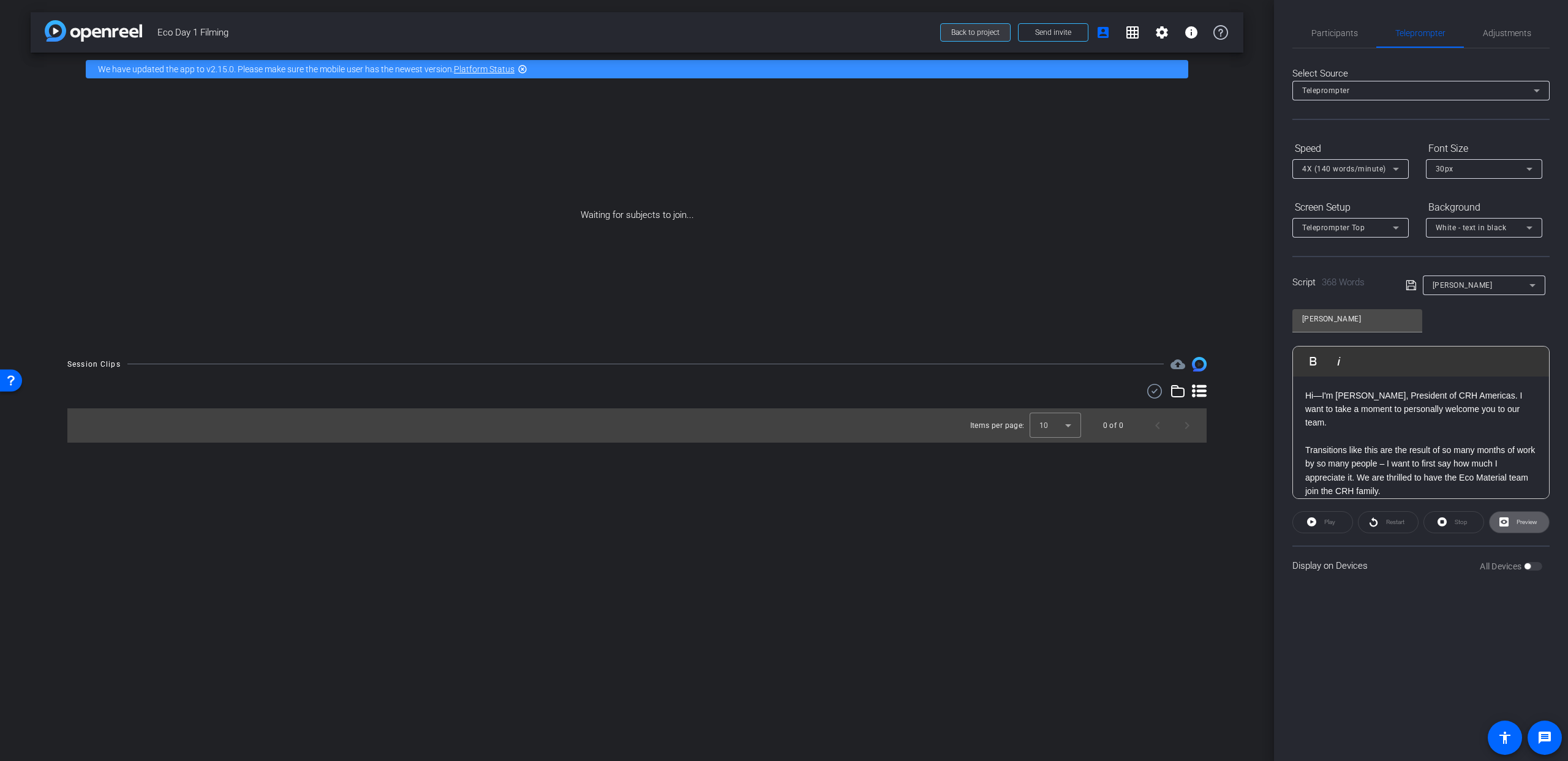
click at [996, 34] on span "Back to project" at bounding box center [975, 32] width 49 height 9
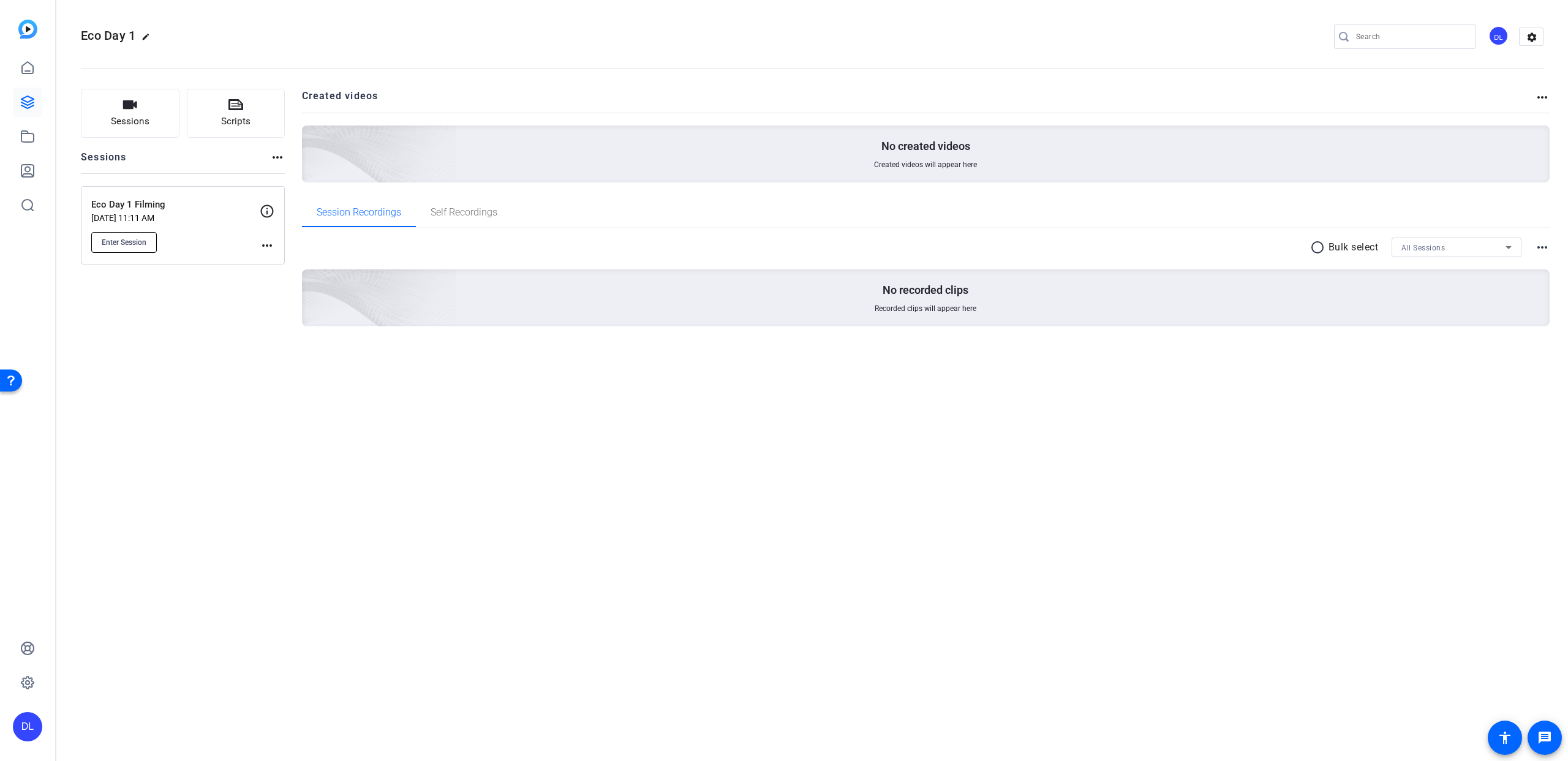
click at [146, 239] on button "Enter Session" at bounding box center [124, 242] width 65 height 21
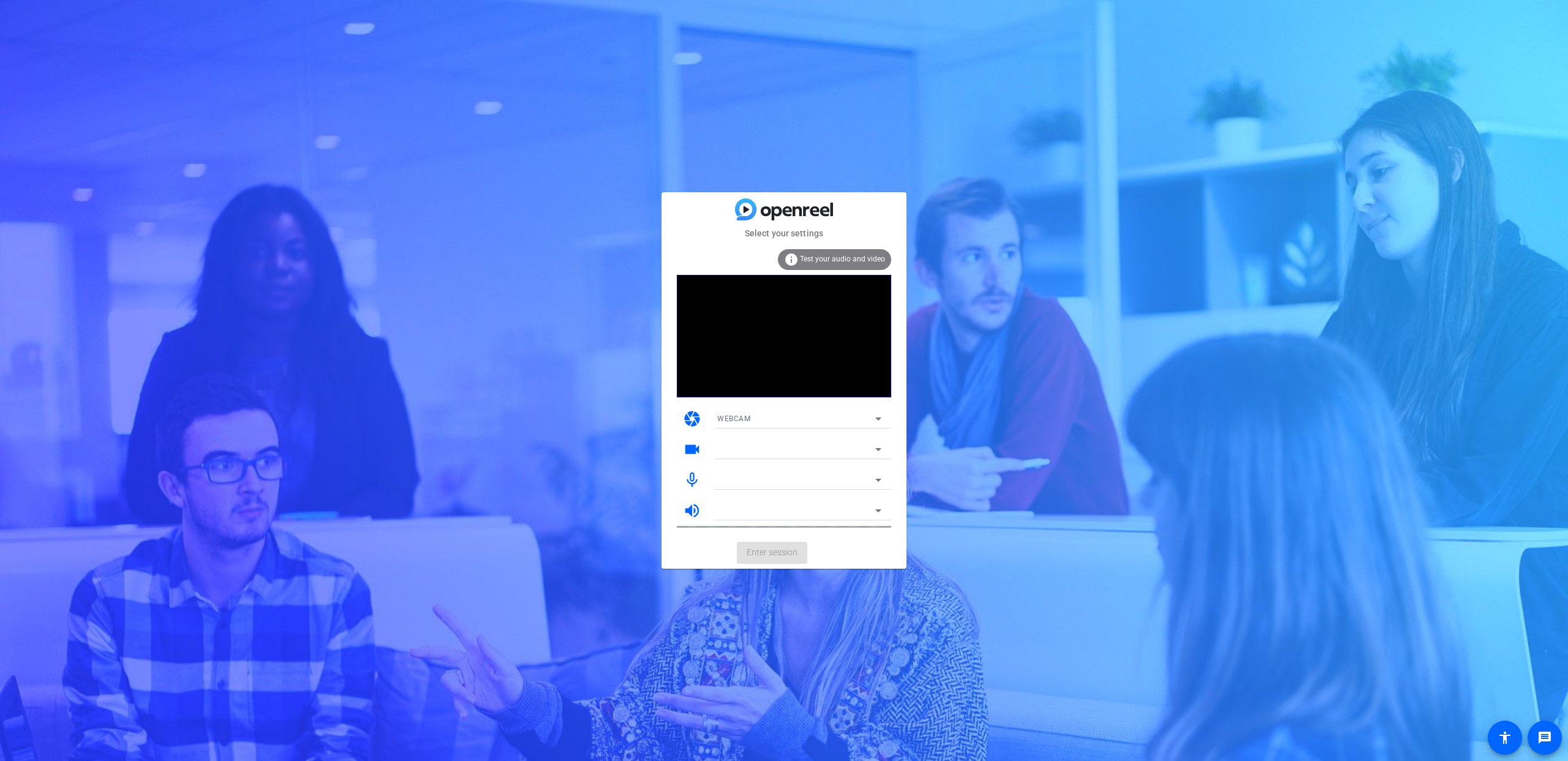
click at [835, 440] on div at bounding box center [799, 436] width 183 height 13
click at [865, 446] on mat-form-field "Insta360 Link 2C (2e1a:4c03)" at bounding box center [799, 449] width 183 height 19
click at [823, 482] on div "iPhone 16 Microphone" at bounding box center [796, 480] width 158 height 15
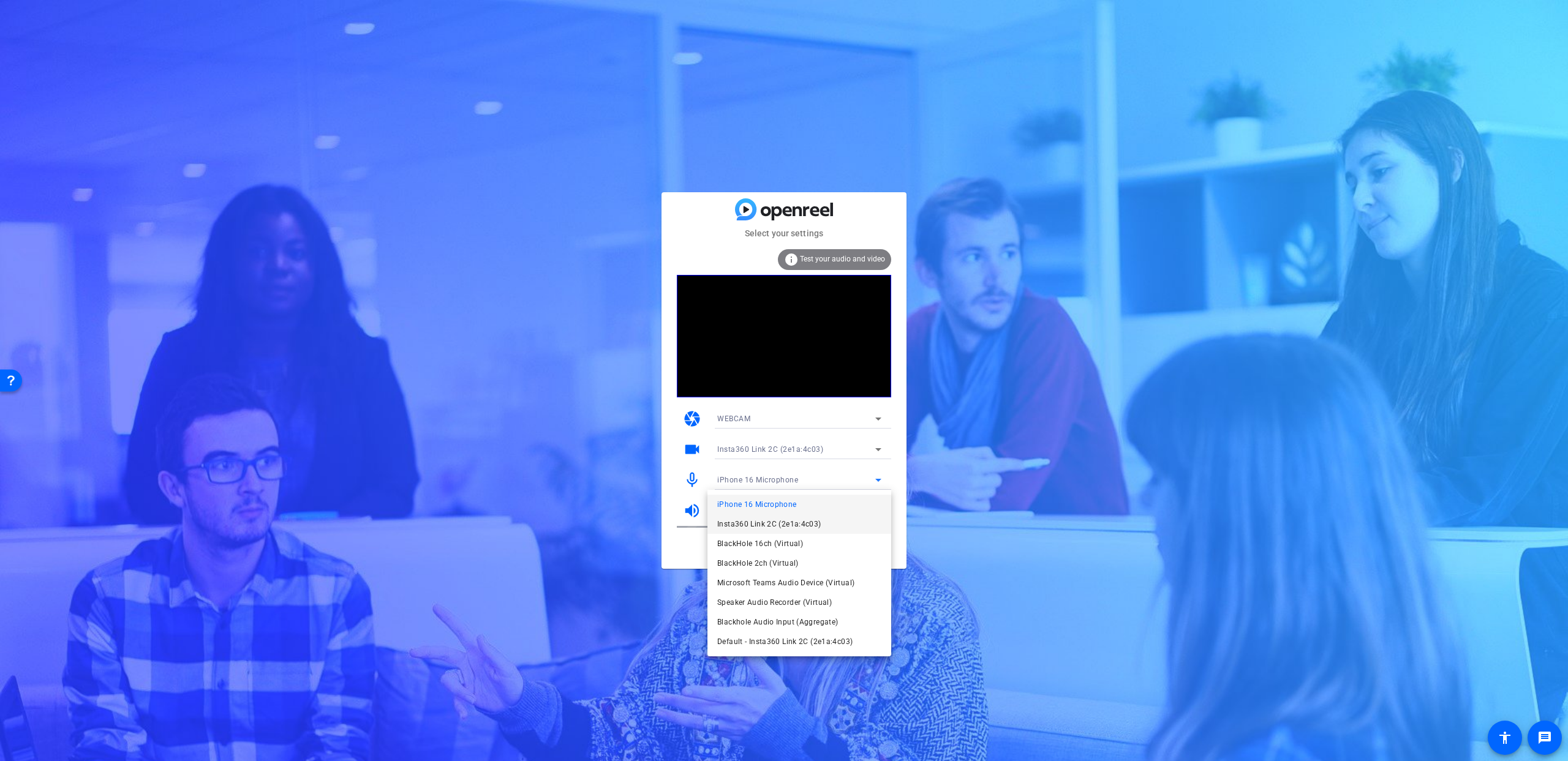
click at [808, 523] on span "Insta360 Link 2C (2e1a:4c03)" at bounding box center [769, 524] width 104 height 15
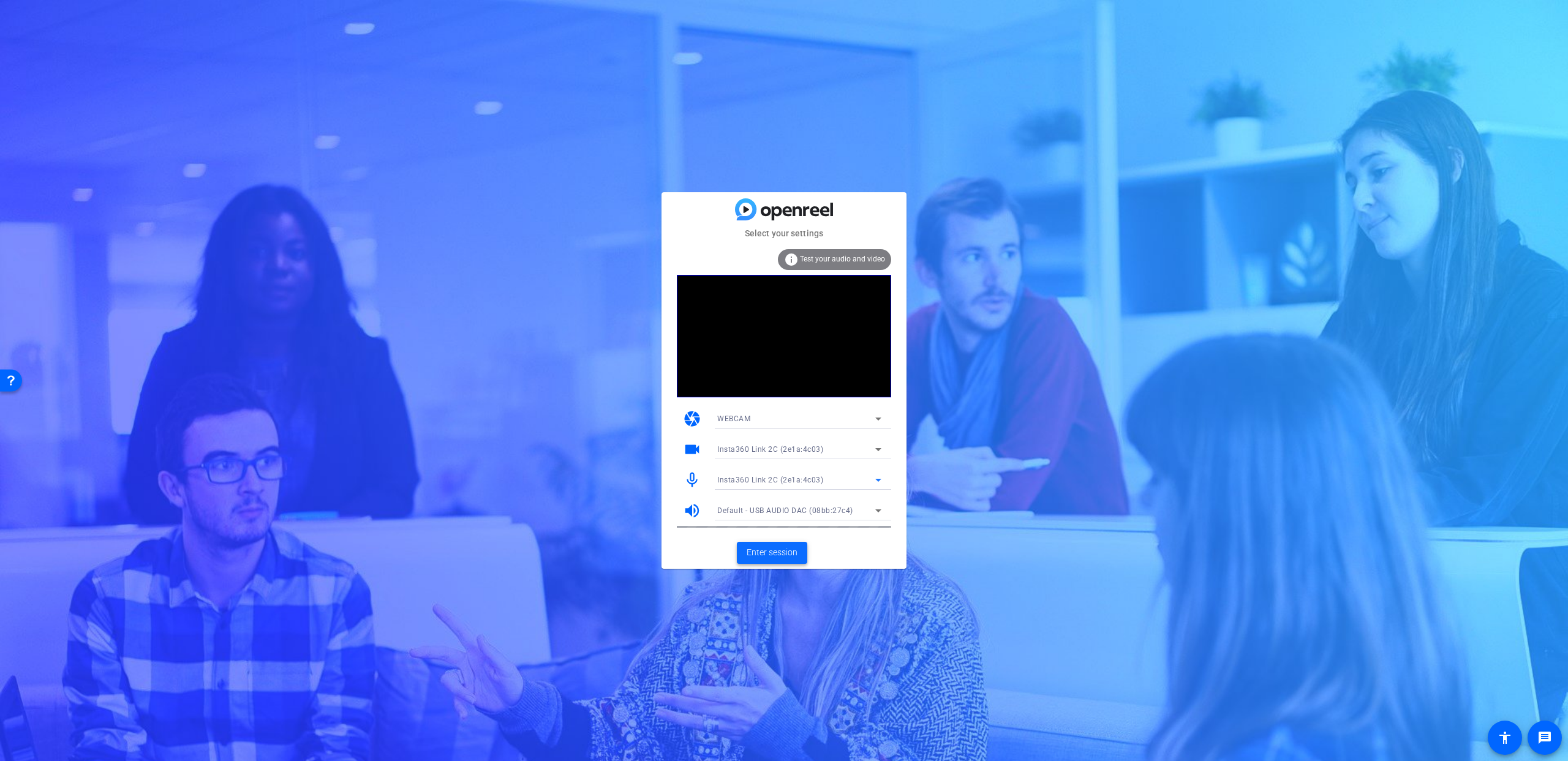
click at [781, 550] on span "Enter session" at bounding box center [772, 552] width 51 height 13
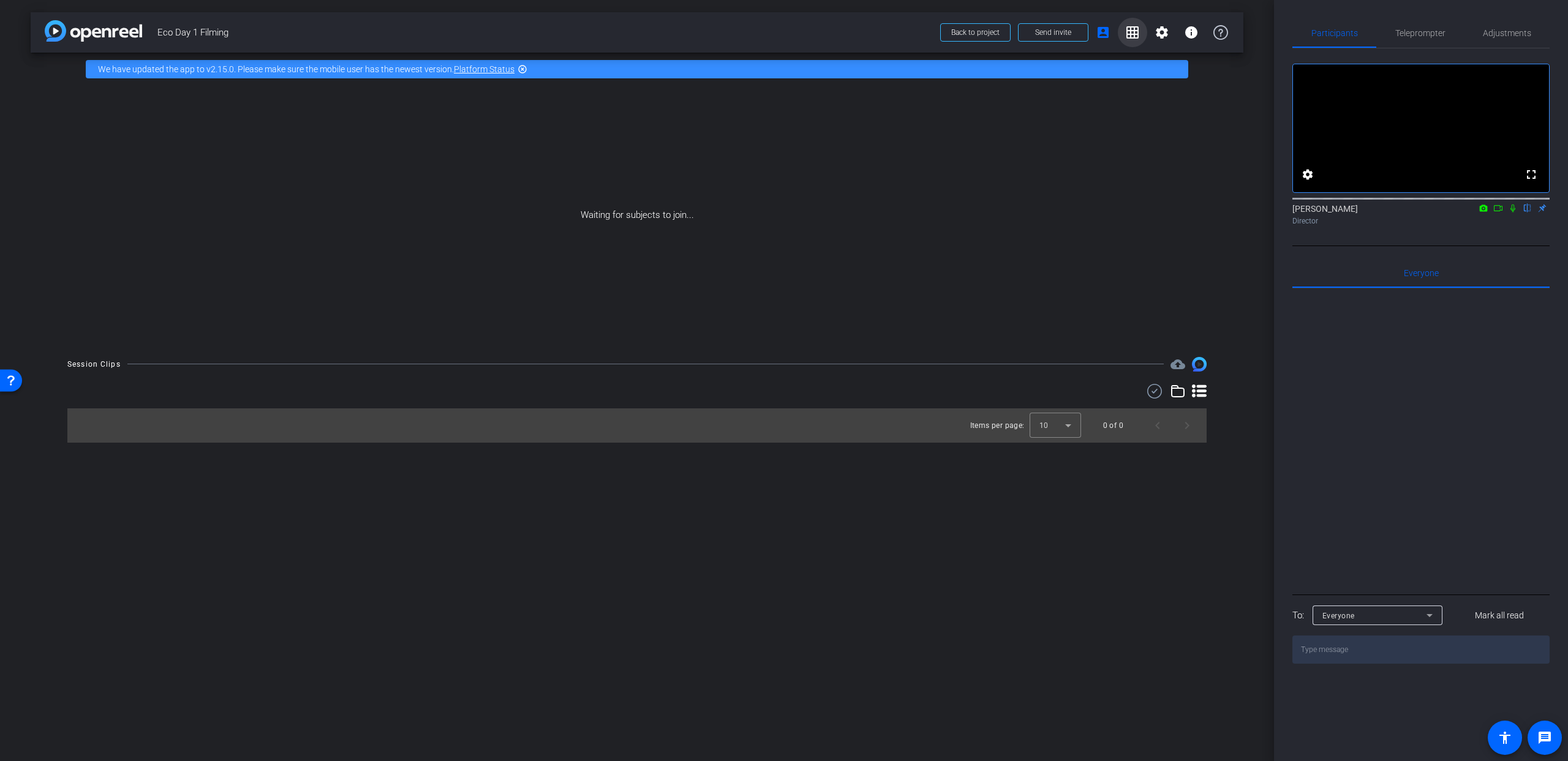
click at [1120, 34] on span at bounding box center [1132, 33] width 29 height 29
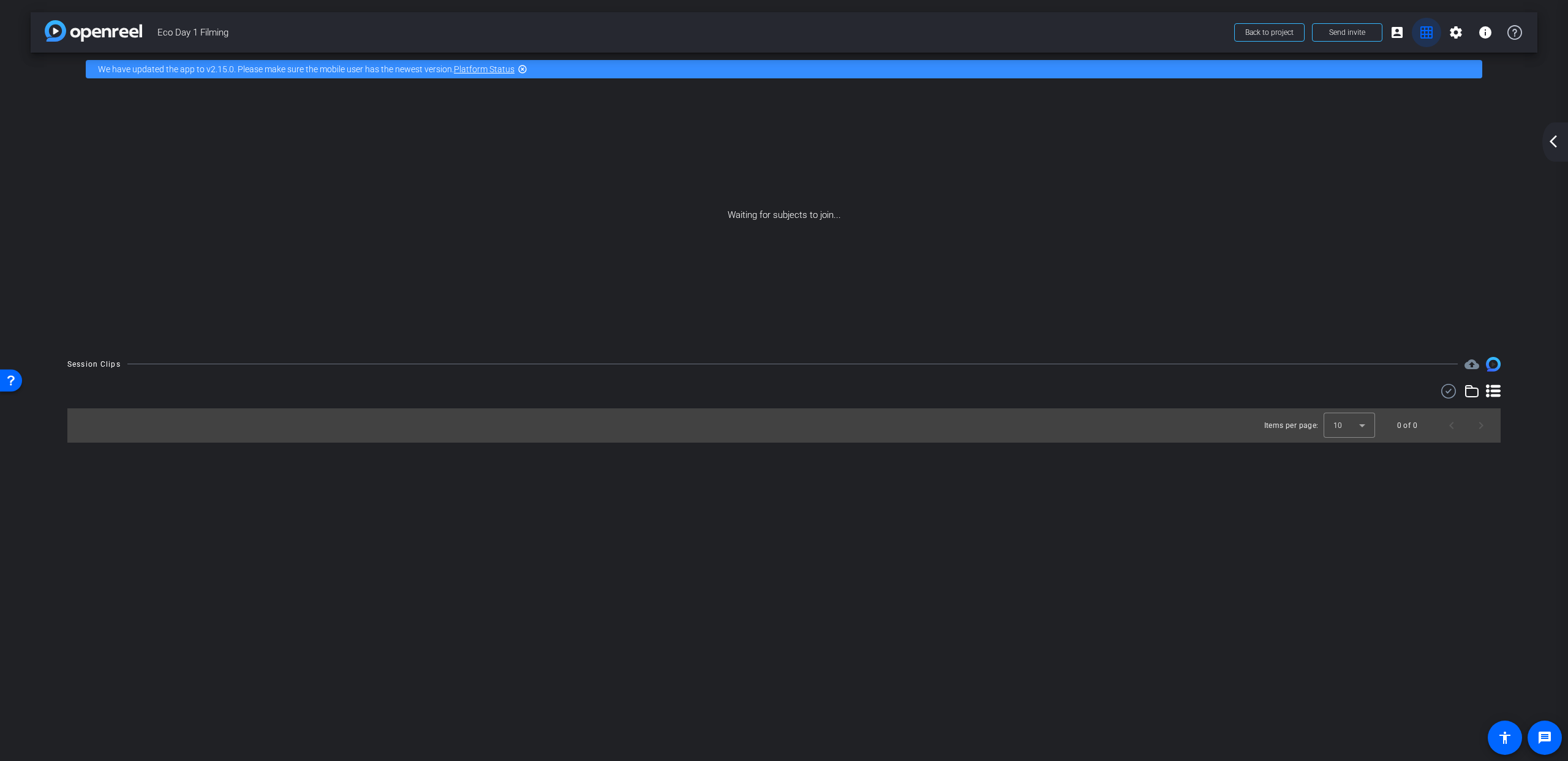
click at [1423, 33] on mat-icon "grid_on" at bounding box center [1427, 33] width 15 height 15
click at [1401, 32] on mat-icon "account_box" at bounding box center [1397, 33] width 15 height 15
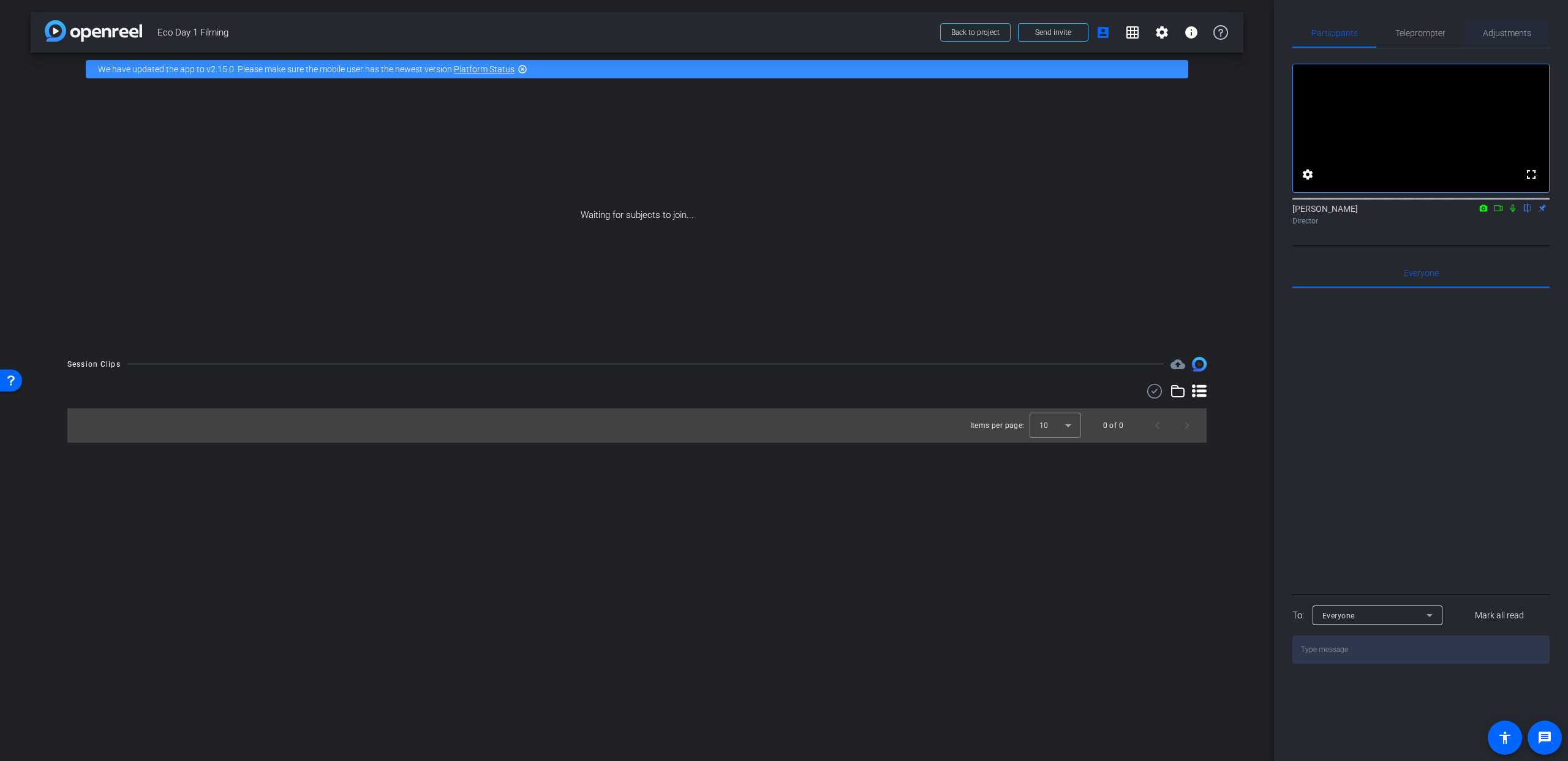
click at [1493, 29] on span "Adjustments" at bounding box center [1507, 33] width 49 height 9
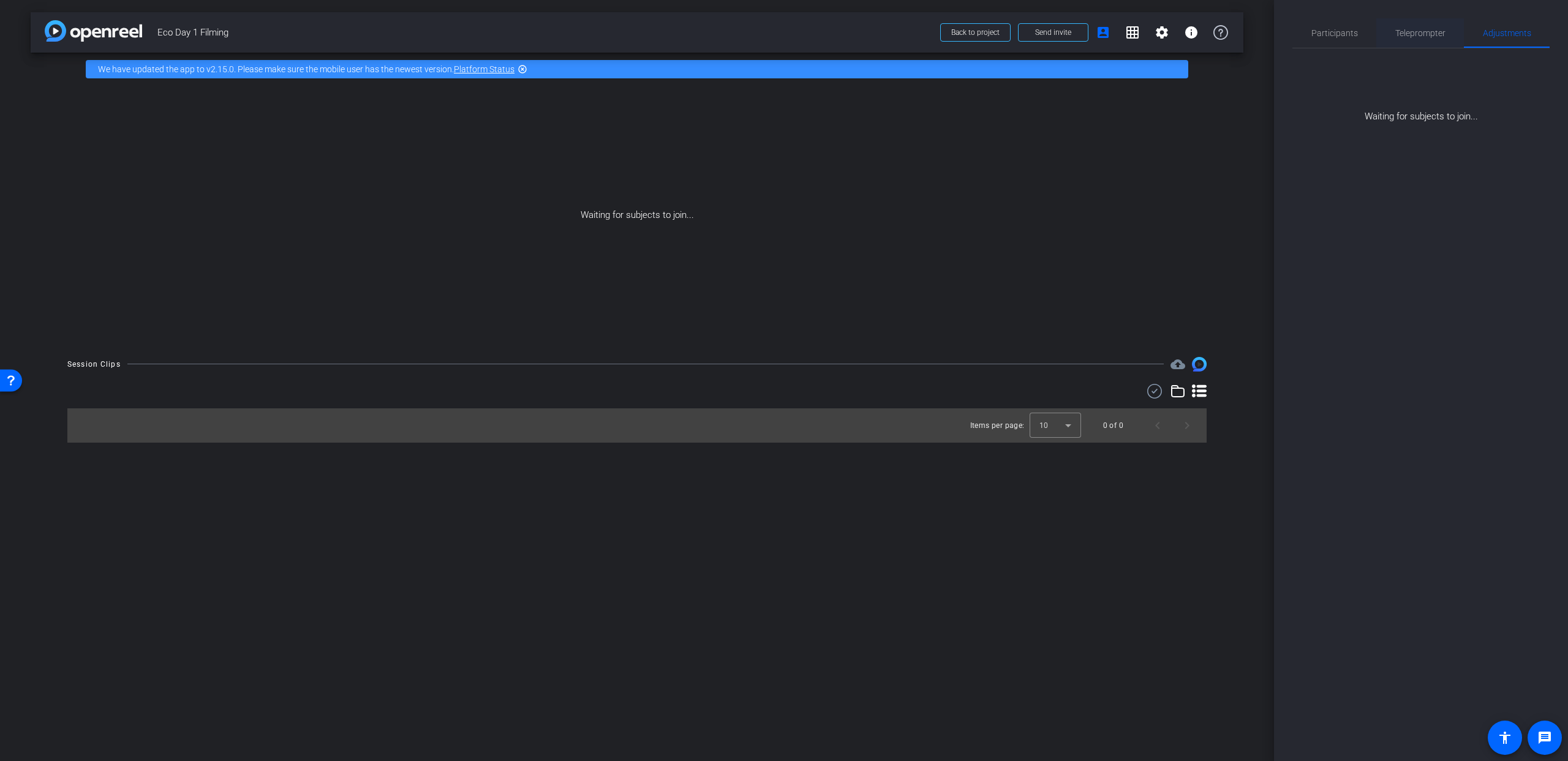
click at [1413, 31] on span "Teleprompter" at bounding box center [1420, 33] width 50 height 9
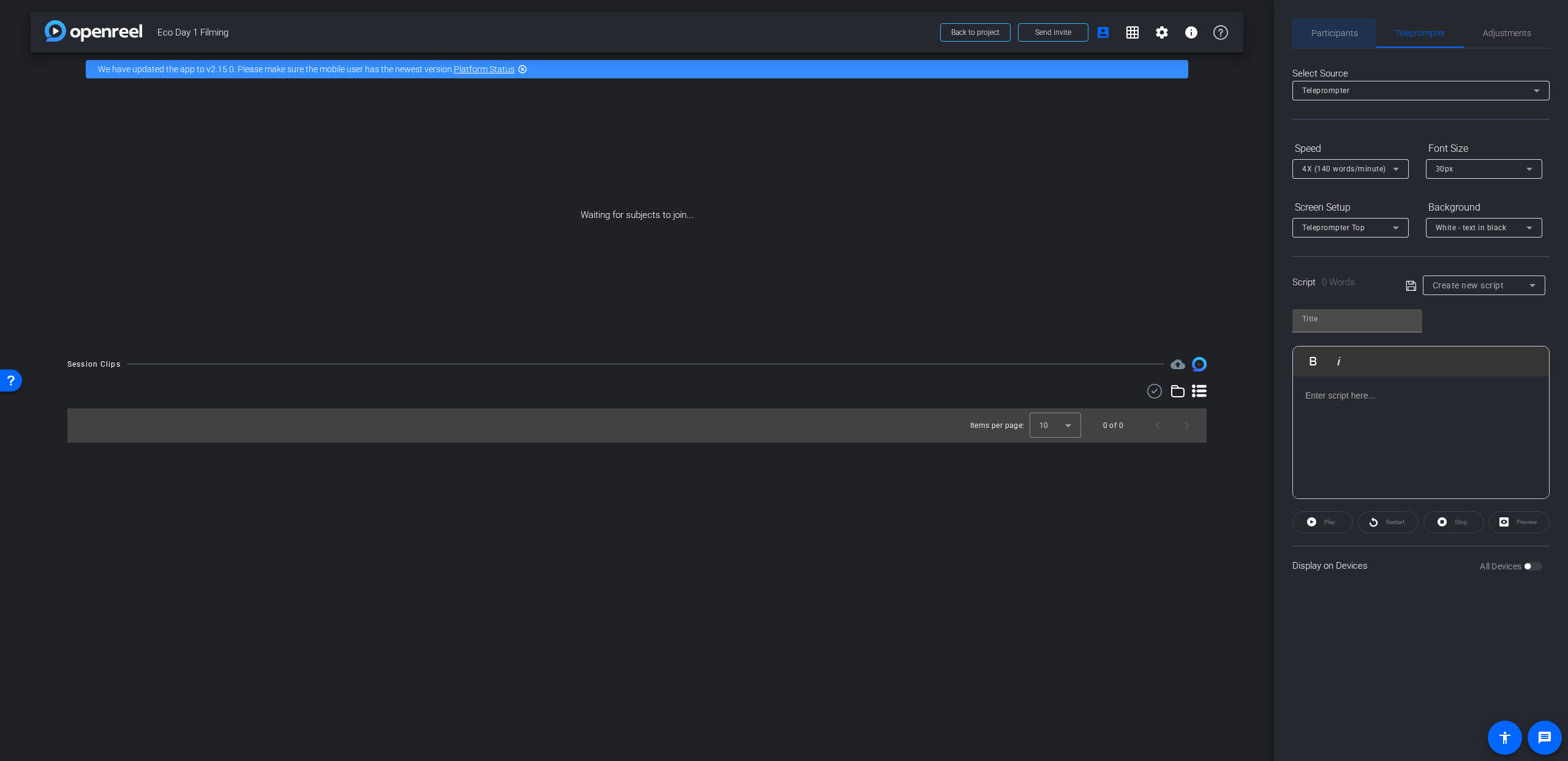
click at [1346, 31] on span "Participants" at bounding box center [1334, 33] width 47 height 9
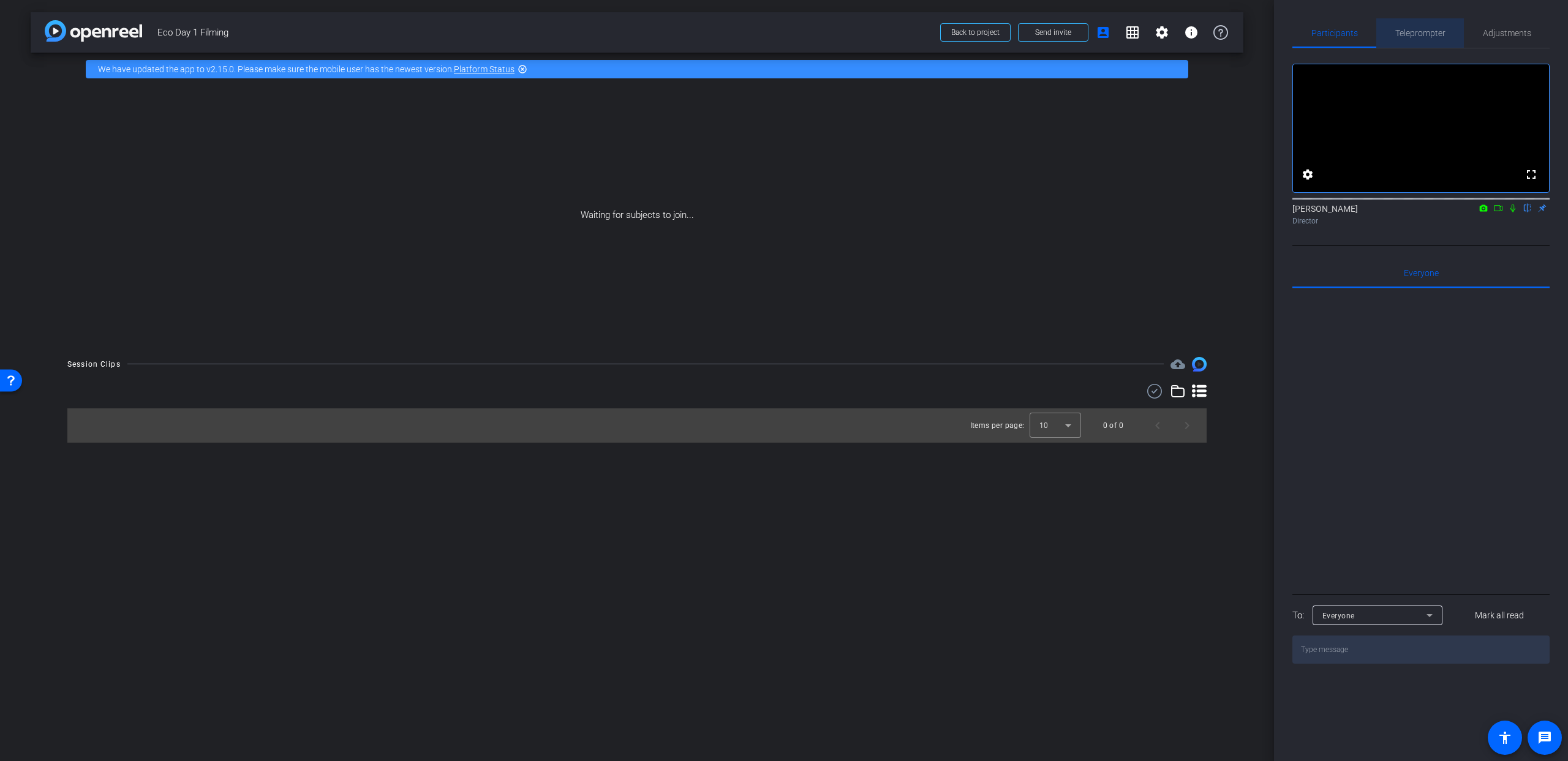
click at [1429, 33] on span "Teleprompter" at bounding box center [1420, 33] width 50 height 9
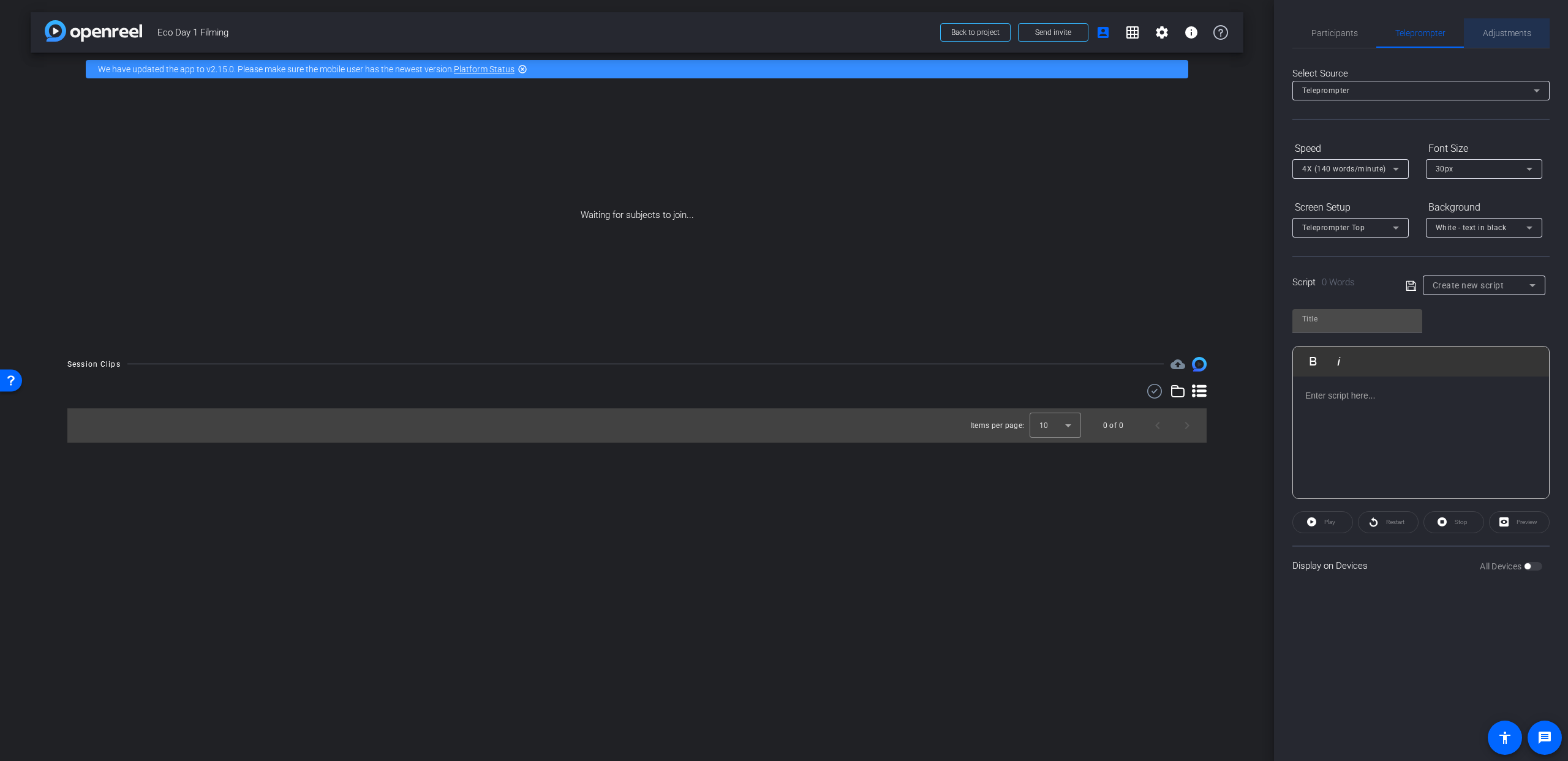
click at [1497, 31] on span "Adjustments" at bounding box center [1507, 33] width 49 height 9
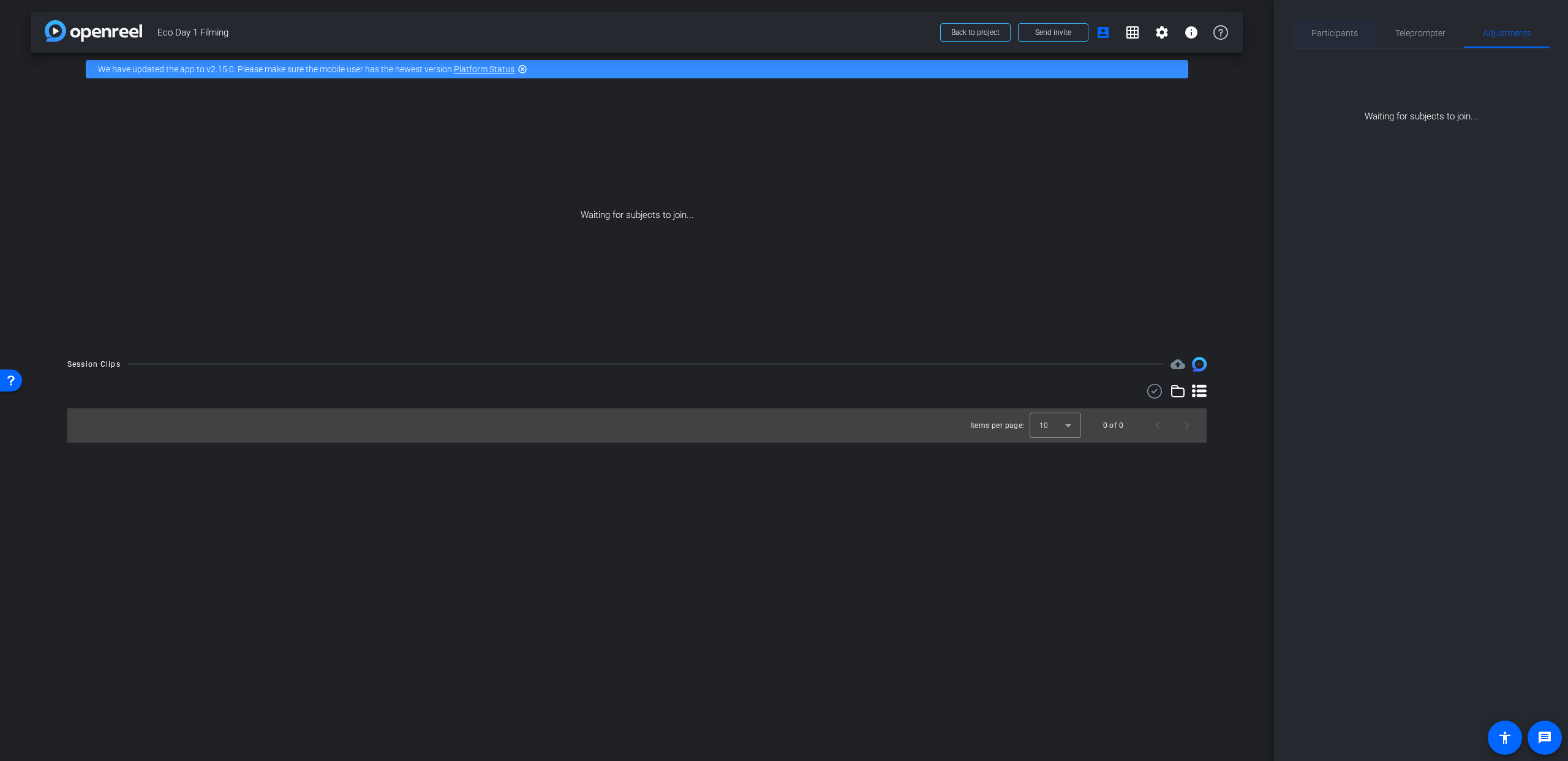
click at [1342, 30] on span "Participants" at bounding box center [1334, 33] width 47 height 9
